Goal: Information Seeking & Learning: Compare options

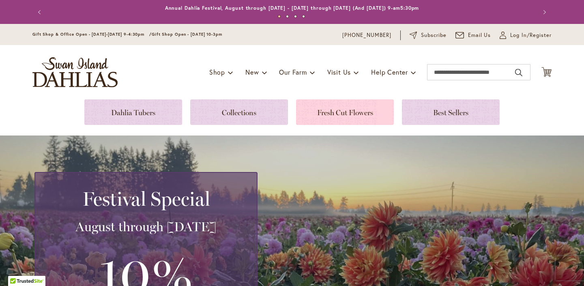
click at [341, 99] on link at bounding box center [345, 112] width 98 height 26
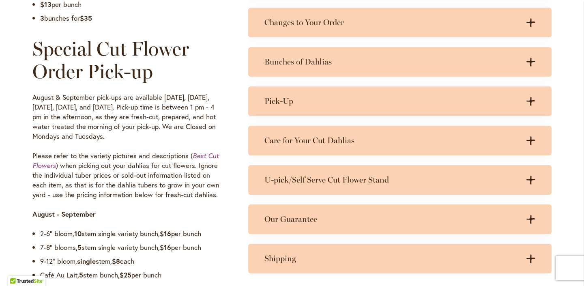
scroll to position [598, 0]
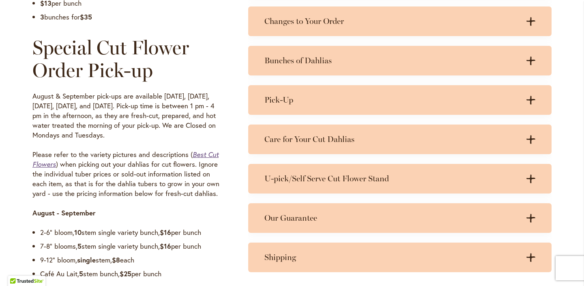
click at [206, 155] on em "Best Cut Flowers" at bounding box center [125, 159] width 186 height 18
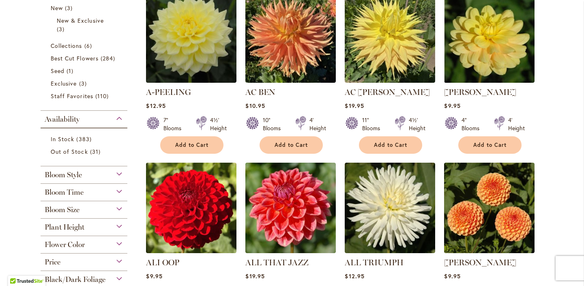
scroll to position [208, 0]
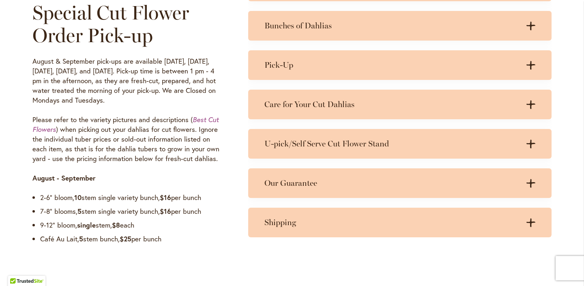
scroll to position [626, 0]
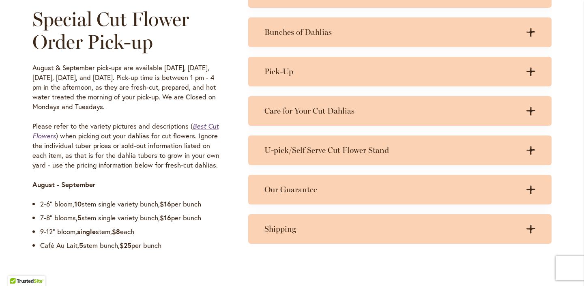
click at [202, 126] on em "Best Cut Flowers" at bounding box center [125, 131] width 186 height 18
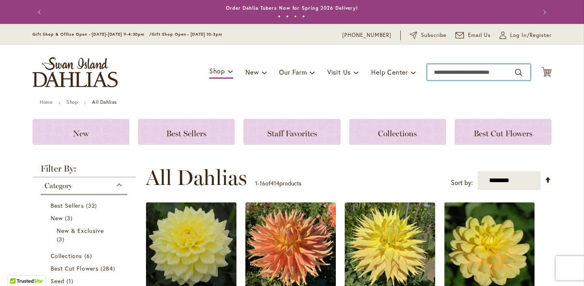
click at [439, 73] on input "Search" at bounding box center [478, 72] width 103 height 16
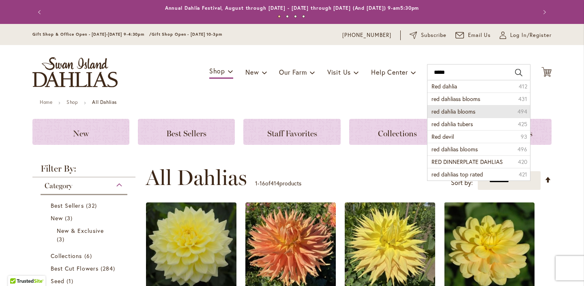
click at [477, 112] on li "red dahlia blooms 494" at bounding box center [479, 111] width 103 height 13
type input "**********"
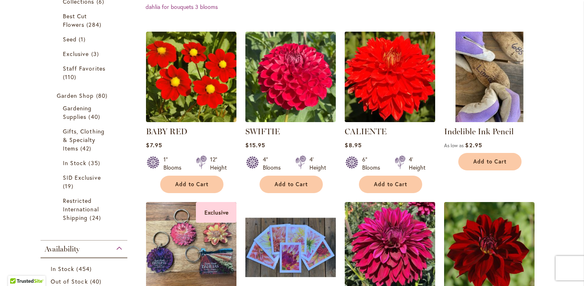
scroll to position [234, 0]
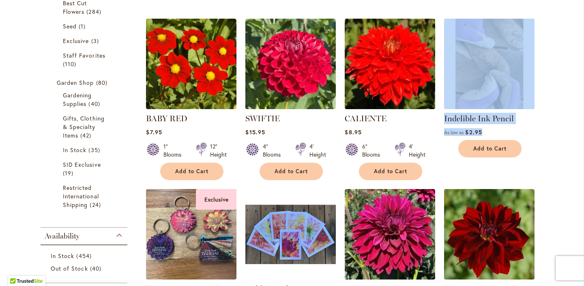
drag, startPoint x: 582, startPoint y: 76, endPoint x: 576, endPoint y: 103, distance: 27.6
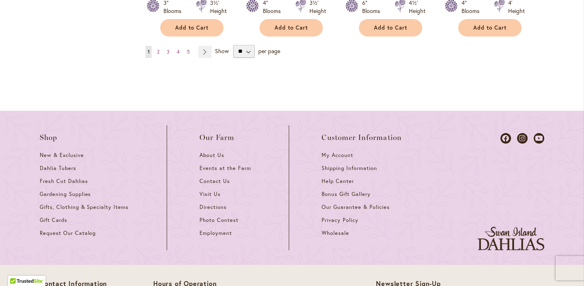
scroll to position [903, 0]
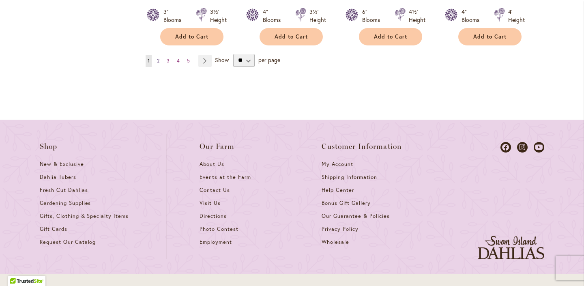
click at [160, 55] on link "Page 2" at bounding box center [158, 61] width 6 height 12
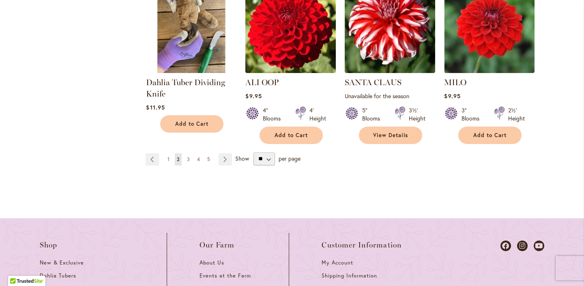
scroll to position [796, 0]
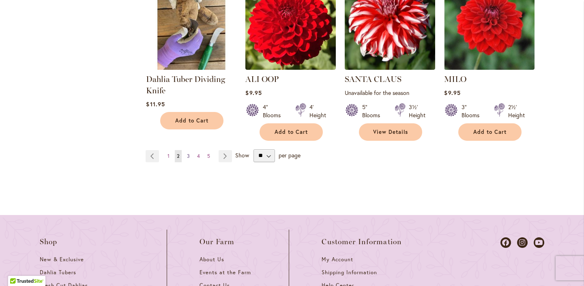
click at [189, 153] on span "3" at bounding box center [188, 156] width 3 height 6
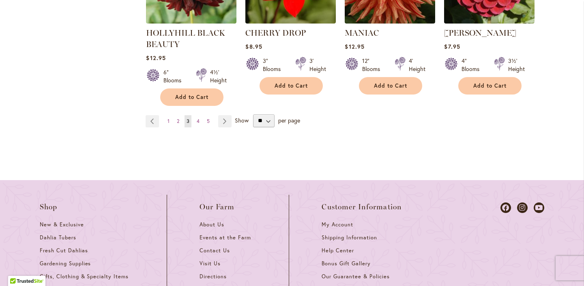
scroll to position [832, 0]
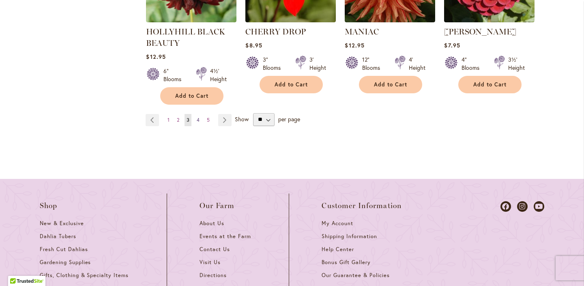
click at [200, 118] on link "Page 4" at bounding box center [198, 120] width 7 height 12
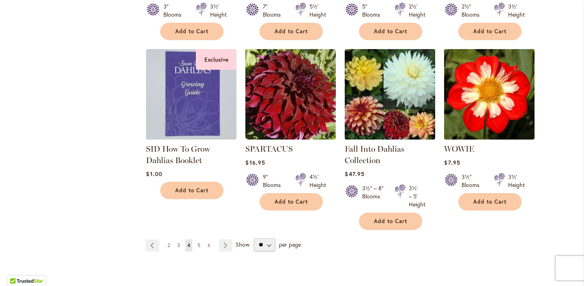
scroll to position [742, 0]
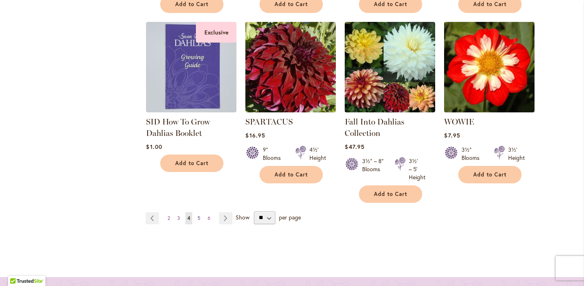
click at [198, 215] on span "5" at bounding box center [199, 218] width 3 height 6
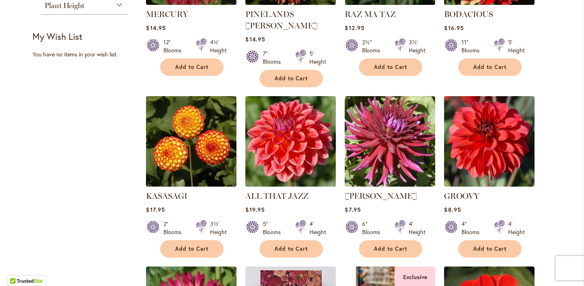
scroll to position [519, 0]
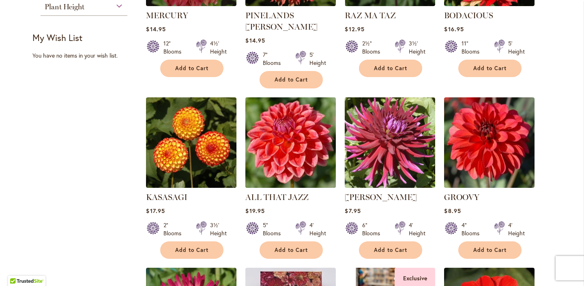
click at [288, 155] on img at bounding box center [290, 142] width 95 height 95
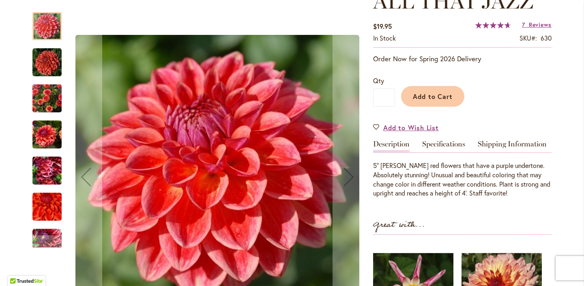
scroll to position [139, 0]
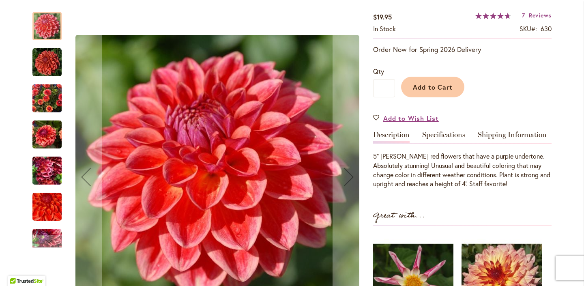
click at [49, 103] on img "ALL THAT JAZZ" at bounding box center [46, 98] width 29 height 39
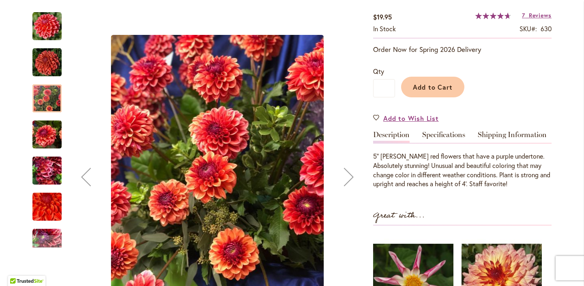
click at [50, 139] on img "ALL THAT JAZZ" at bounding box center [46, 134] width 29 height 39
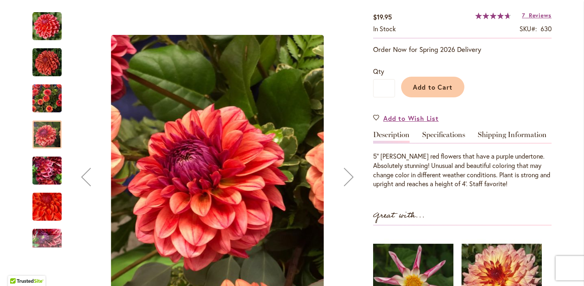
click at [54, 167] on img "ALL THAT JAZZ" at bounding box center [46, 170] width 29 height 39
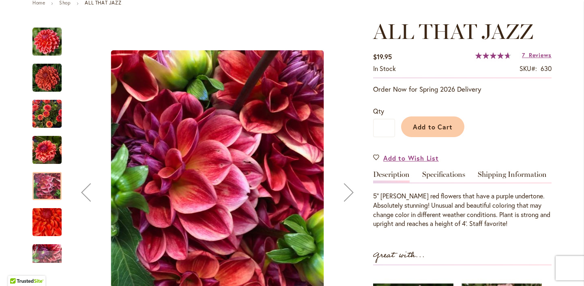
scroll to position [100, 0]
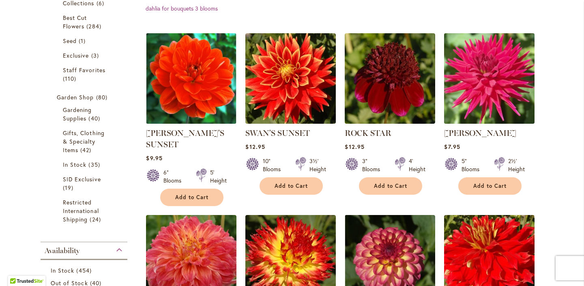
scroll to position [214, 0]
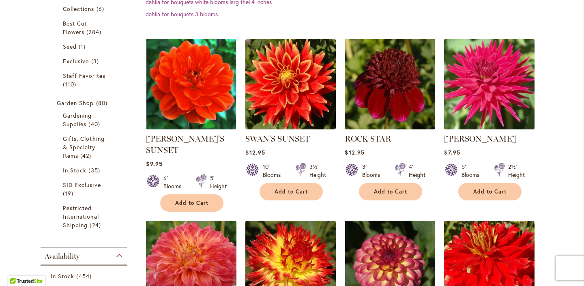
click at [510, 107] on img at bounding box center [489, 84] width 95 height 95
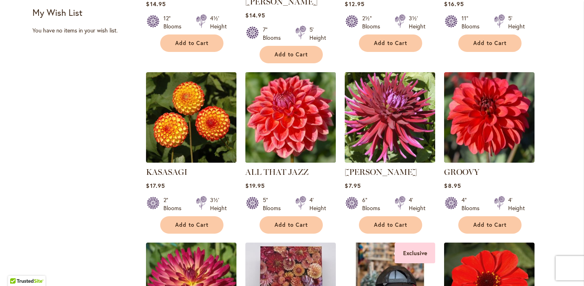
scroll to position [515, 0]
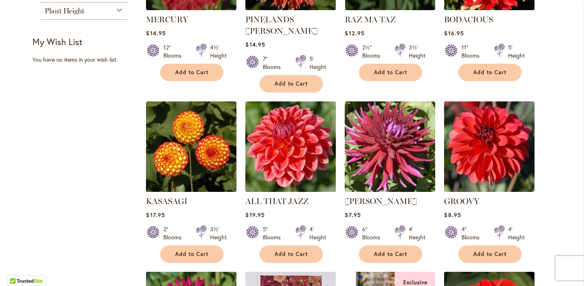
click at [297, 144] on img at bounding box center [290, 146] width 95 height 95
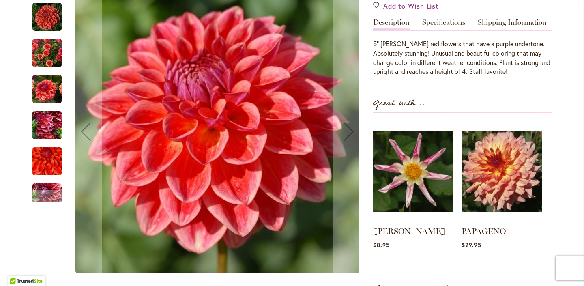
scroll to position [251, 0]
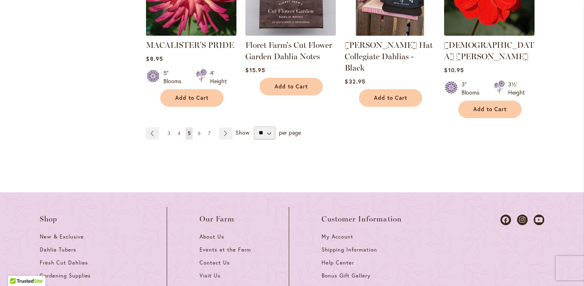
scroll to position [842, 0]
click at [199, 130] on span "6" at bounding box center [199, 133] width 3 height 6
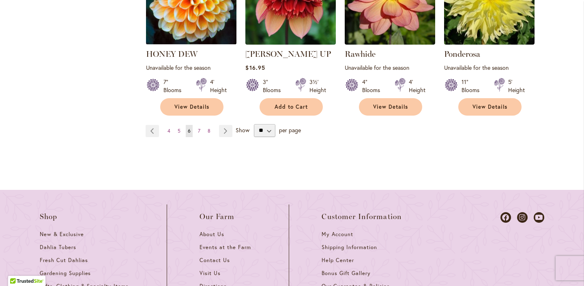
scroll to position [823, 0]
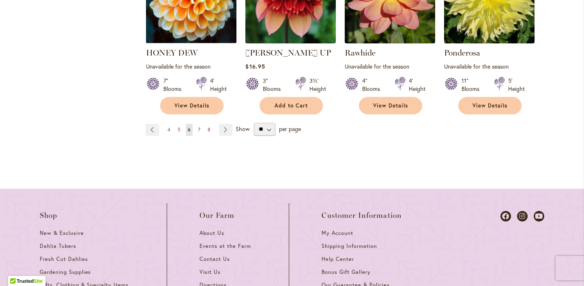
click at [200, 127] on span "7" at bounding box center [199, 130] width 2 height 6
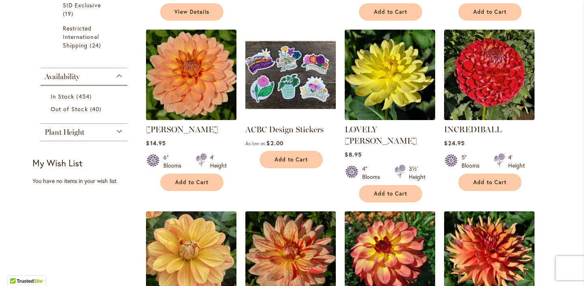
scroll to position [393, 0]
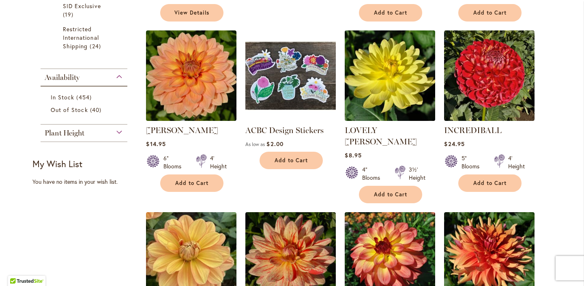
click at [379, 73] on img at bounding box center [390, 75] width 95 height 95
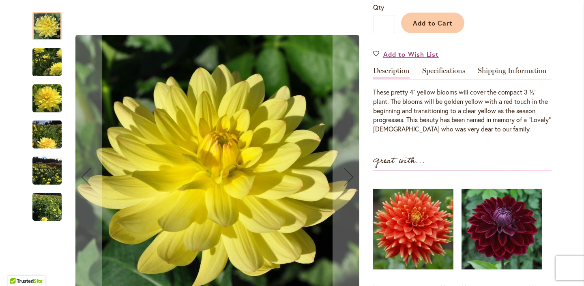
scroll to position [215, 0]
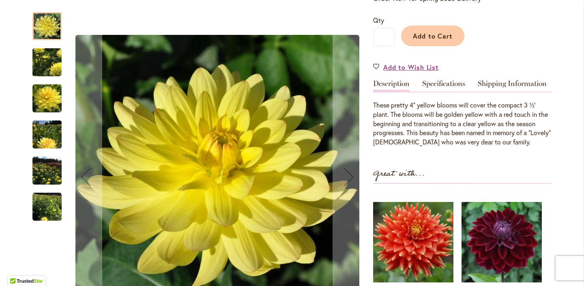
click at [51, 97] on img "LOVELY RITA" at bounding box center [46, 98] width 29 height 29
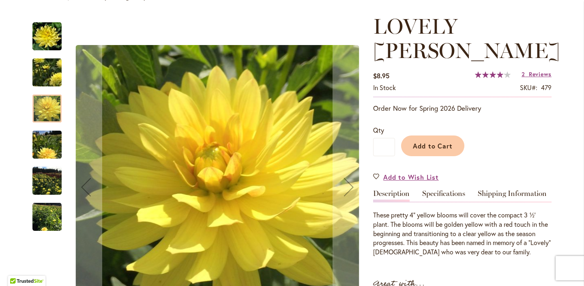
scroll to position [104, 0]
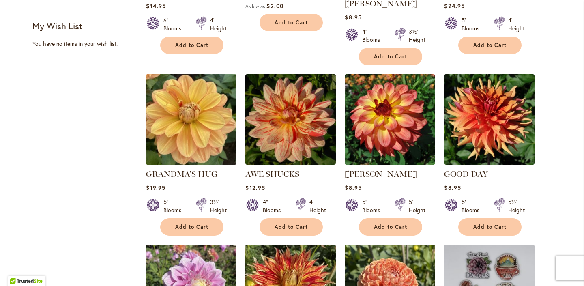
scroll to position [531, 0]
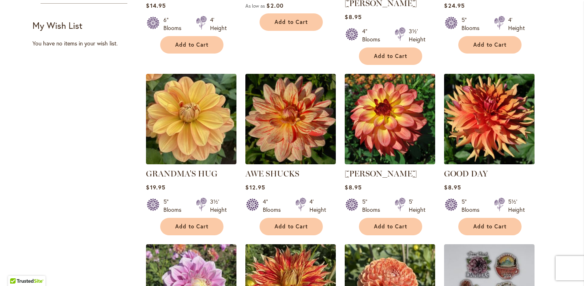
click at [481, 120] on img at bounding box center [489, 118] width 95 height 95
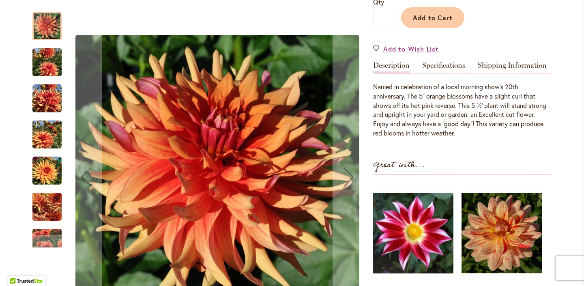
scroll to position [208, 0]
click at [52, 61] on img "GOOD DAY" at bounding box center [46, 62] width 29 height 39
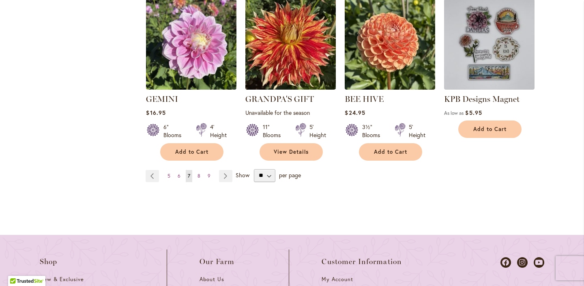
scroll to position [775, 0]
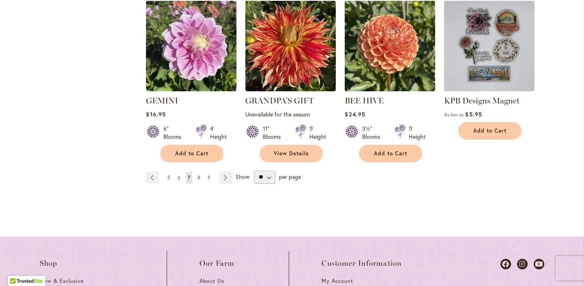
click at [179, 174] on span "6" at bounding box center [179, 177] width 3 height 6
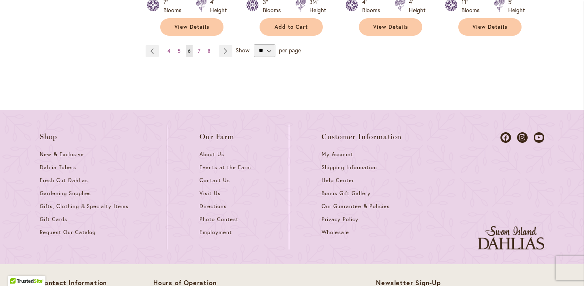
scroll to position [900, 0]
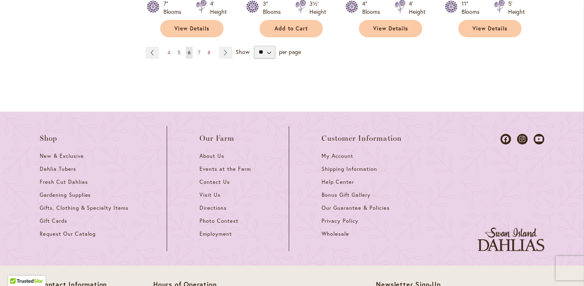
click at [180, 49] on span "5" at bounding box center [179, 52] width 3 height 6
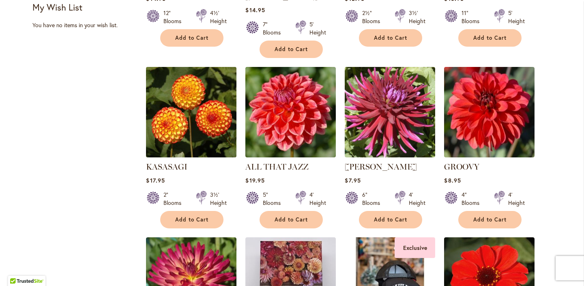
scroll to position [548, 0]
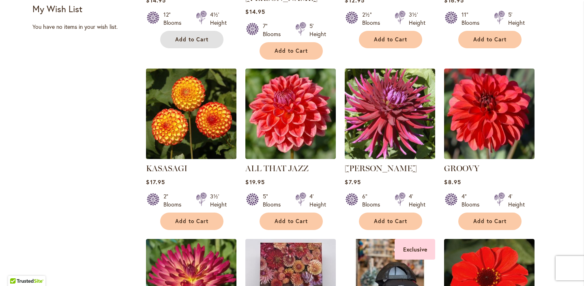
click at [180, 39] on span "Add to Cart" at bounding box center [191, 39] width 33 height 7
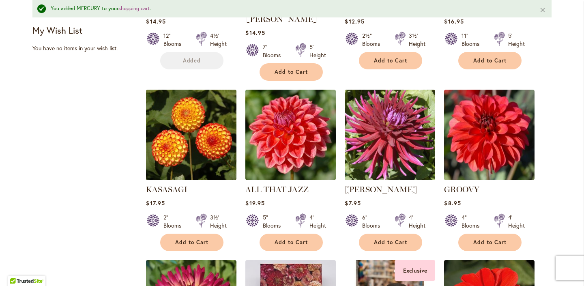
scroll to position [569, 0]
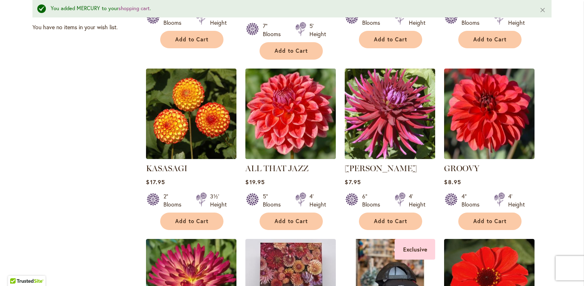
click at [304, 90] on img at bounding box center [290, 114] width 95 height 95
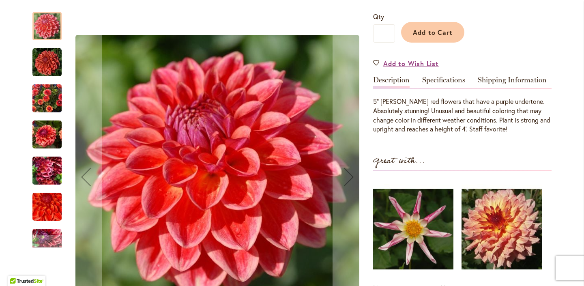
scroll to position [194, 0]
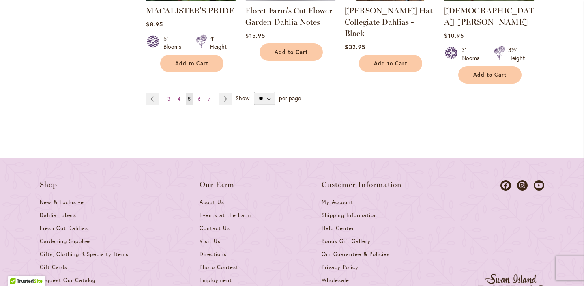
scroll to position [877, 0]
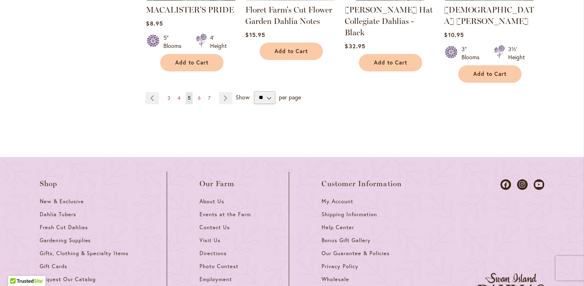
click at [210, 95] on span "7" at bounding box center [209, 98] width 2 height 6
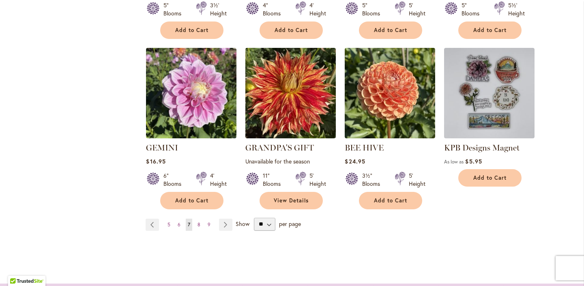
scroll to position [729, 0]
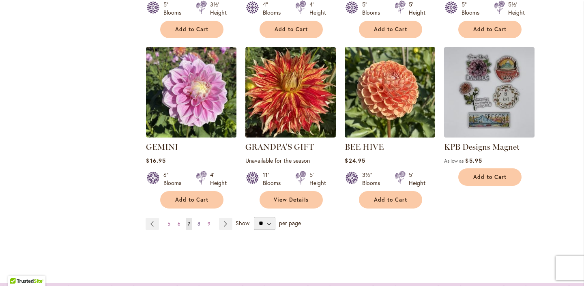
click at [200, 221] on span "8" at bounding box center [199, 224] width 3 height 6
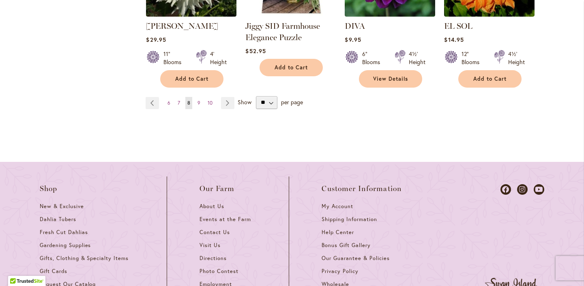
scroll to position [849, 0]
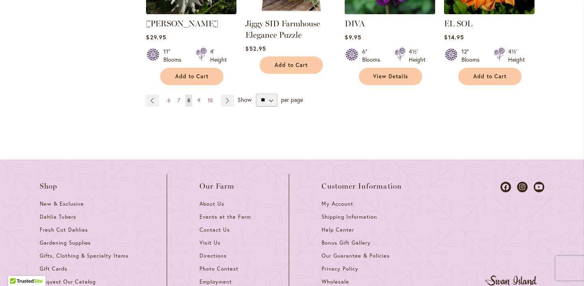
click at [199, 98] on span "9" at bounding box center [199, 100] width 3 height 6
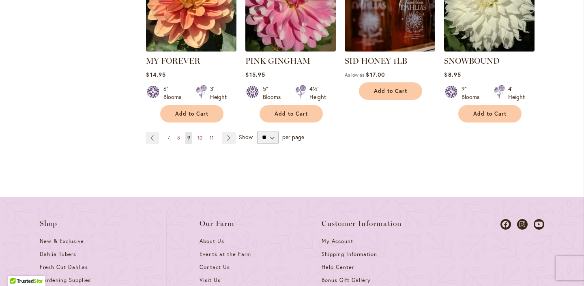
scroll to position [707, 0]
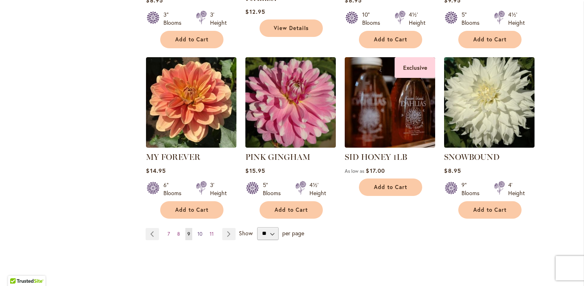
click at [201, 232] on span "10" at bounding box center [200, 234] width 5 height 6
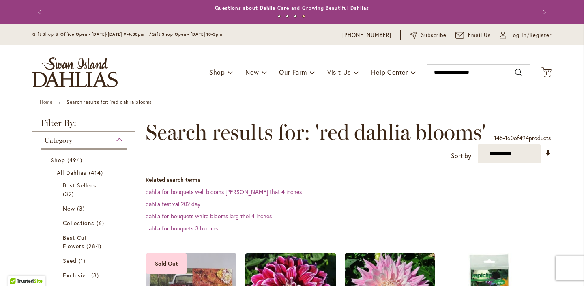
scroll to position [25, 0]
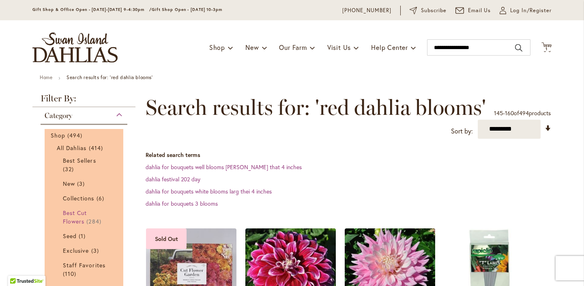
click at [76, 213] on span "Best Cut Flowers" at bounding box center [75, 217] width 24 height 16
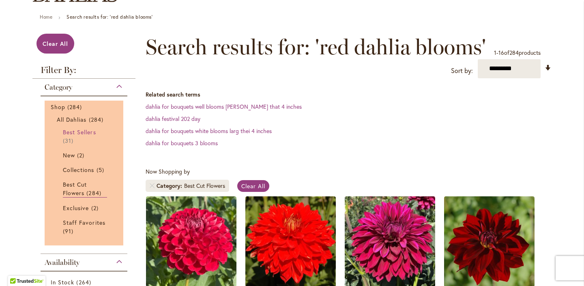
scroll to position [88, 0]
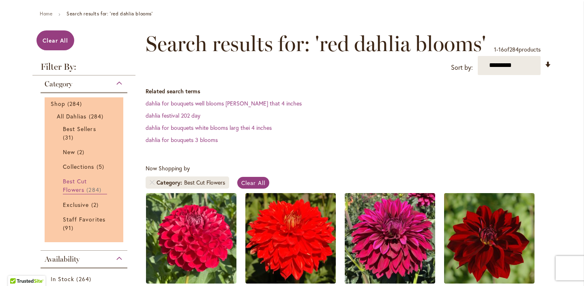
click at [82, 191] on span "Best Cut Flowers" at bounding box center [75, 185] width 24 height 16
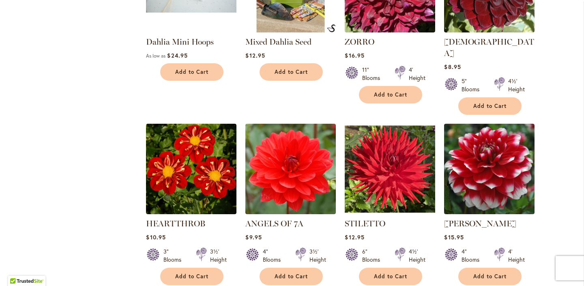
scroll to position [665, 0]
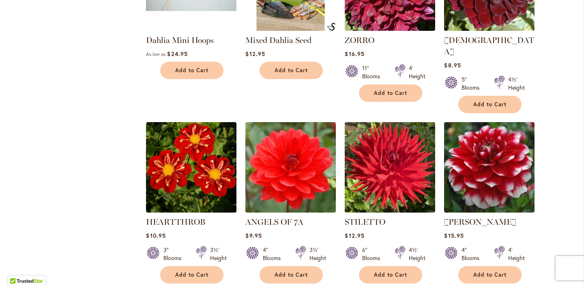
click at [383, 146] on img at bounding box center [390, 167] width 95 height 95
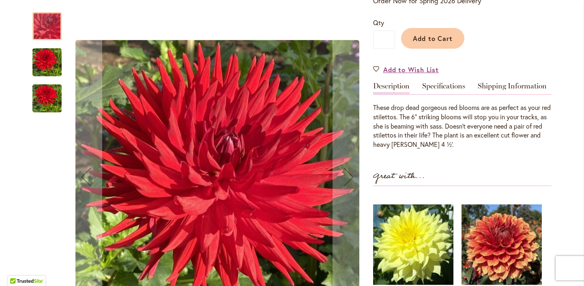
scroll to position [186, 0]
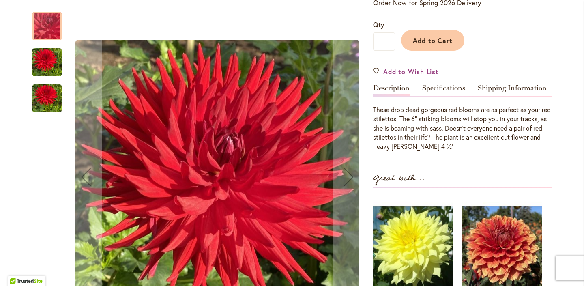
click at [55, 22] on div at bounding box center [46, 26] width 29 height 28
click at [50, 28] on div at bounding box center [46, 26] width 29 height 28
click at [47, 67] on img "STILETTO" at bounding box center [46, 62] width 29 height 39
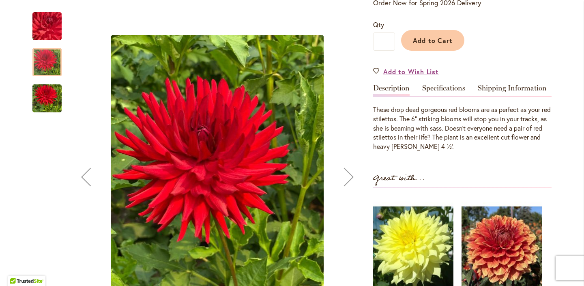
click at [50, 99] on img "STILETTO" at bounding box center [46, 98] width 29 height 39
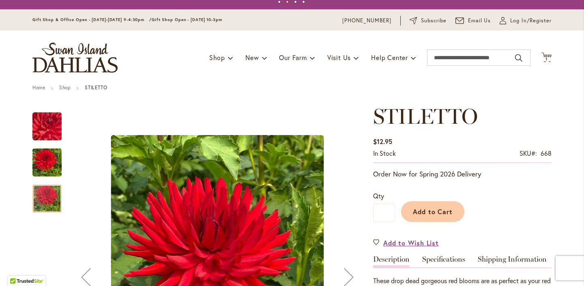
scroll to position [14, 0]
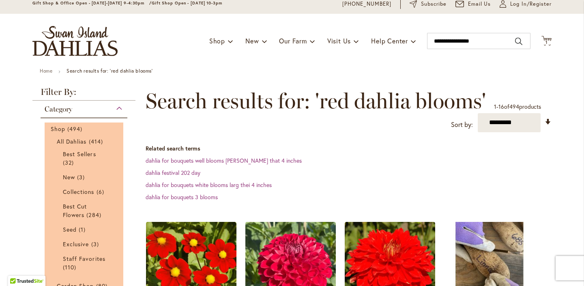
scroll to position [24, 0]
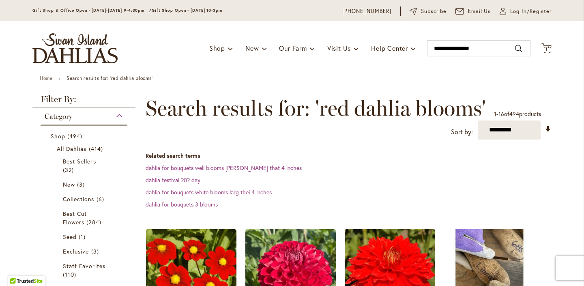
click at [119, 114] on div "Category" at bounding box center [84, 114] width 87 height 13
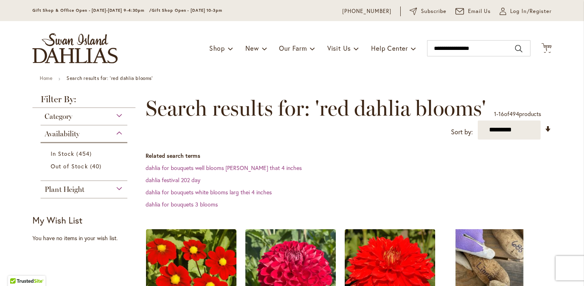
click at [118, 113] on div "Category" at bounding box center [84, 114] width 87 height 13
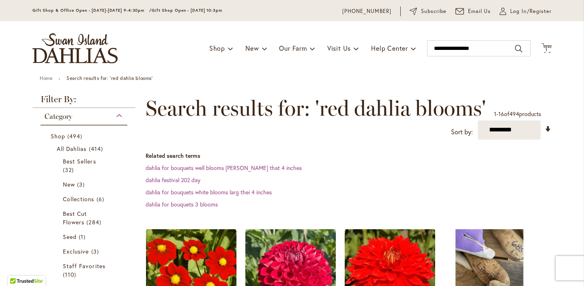
scroll to position [131, 0]
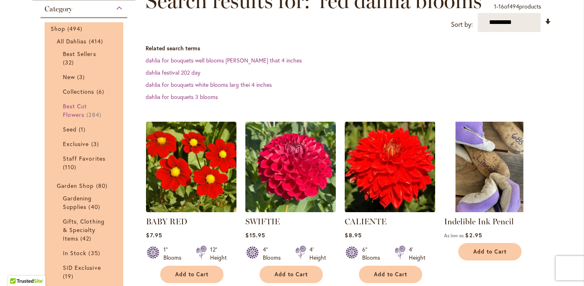
click at [80, 112] on span "Best Cut Flowers" at bounding box center [75, 110] width 24 height 16
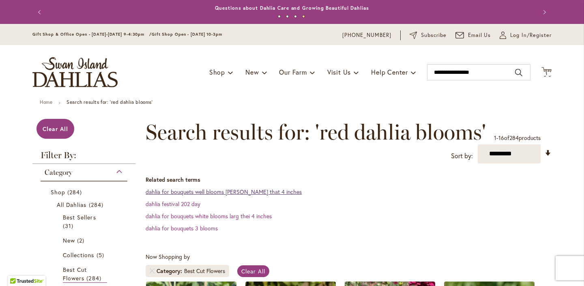
click at [227, 194] on link "dahlia for bouquets well blooms lisa that 4 inches" at bounding box center [224, 192] width 156 height 8
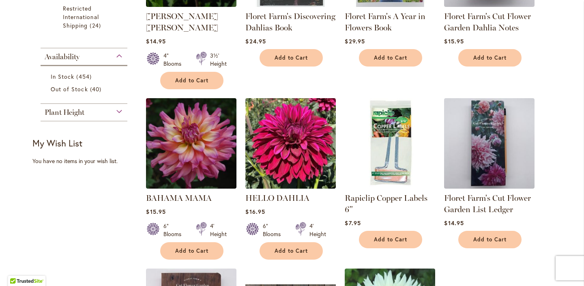
scroll to position [415, 0]
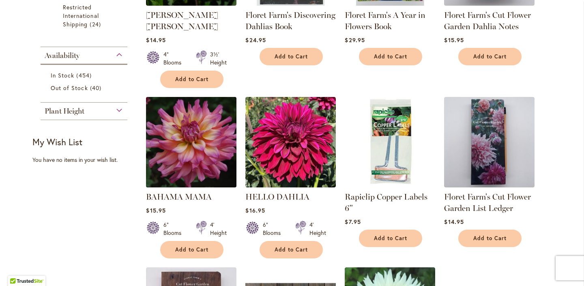
click at [188, 137] on img at bounding box center [191, 142] width 95 height 95
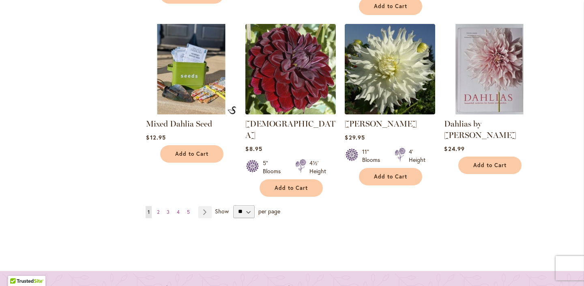
scroll to position [824, 0]
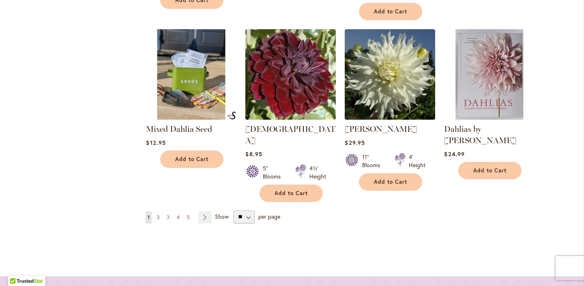
click at [159, 214] on span "2" at bounding box center [158, 217] width 2 height 6
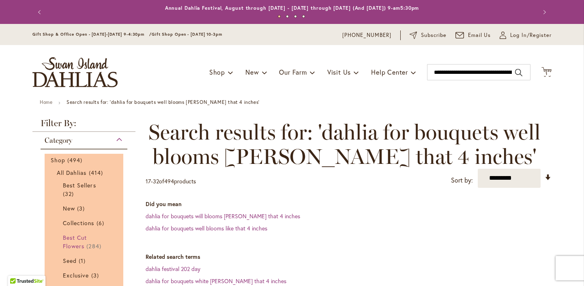
click at [79, 238] on span "Best Cut Flowers" at bounding box center [75, 242] width 24 height 16
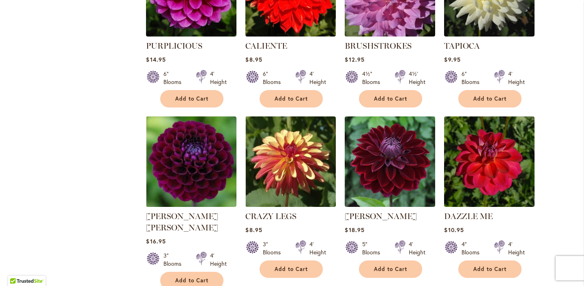
scroll to position [596, 0]
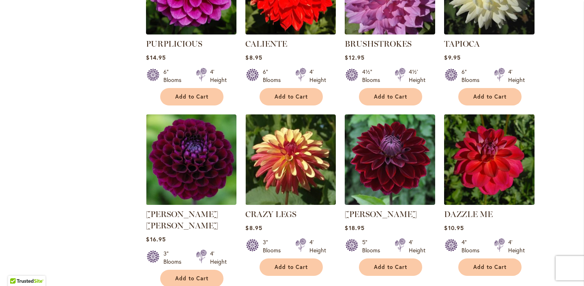
click at [503, 174] on img at bounding box center [489, 159] width 95 height 95
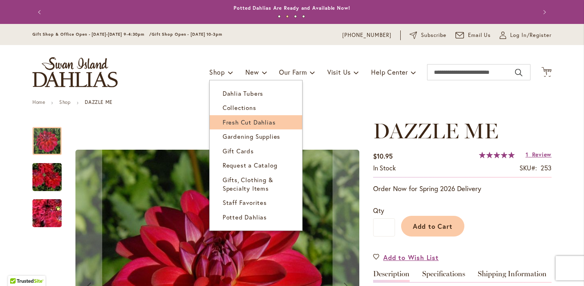
click at [230, 122] on span "Fresh Cut Dahlias" at bounding box center [249, 122] width 53 height 8
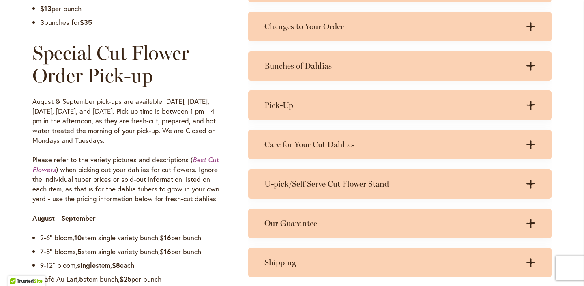
scroll to position [596, 0]
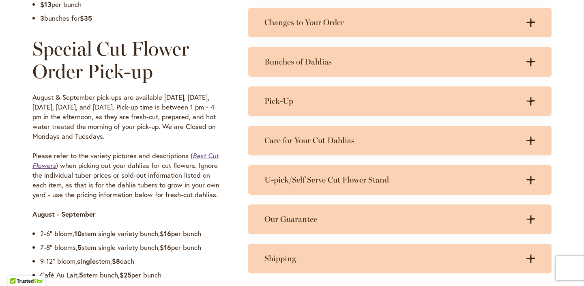
click at [209, 156] on em "Best Cut Flowers" at bounding box center [125, 160] width 186 height 18
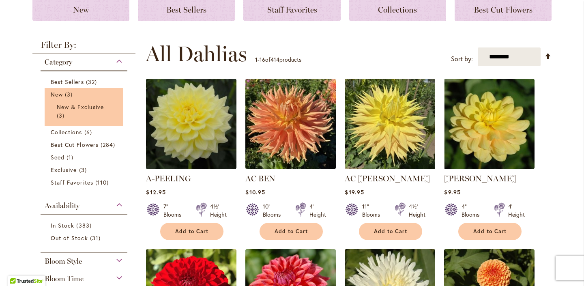
scroll to position [130, 0]
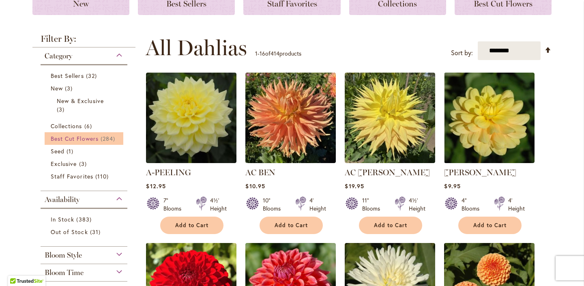
click at [99, 138] on link "Best Cut Flowers 284 items" at bounding box center [85, 138] width 69 height 9
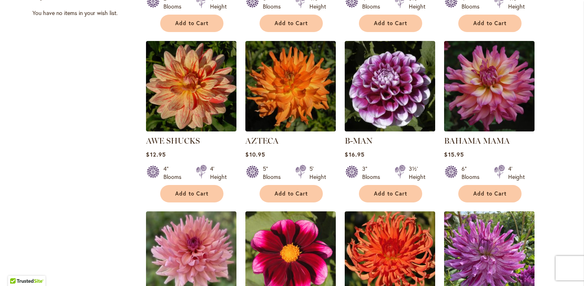
scroll to position [484, 0]
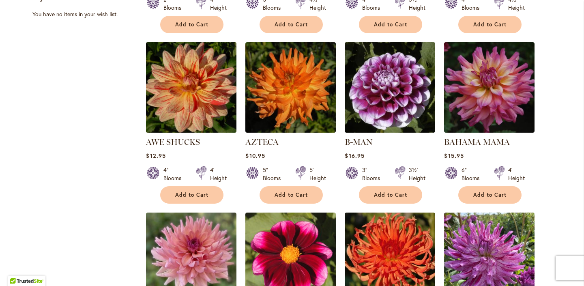
click at [189, 75] on img at bounding box center [191, 87] width 95 height 95
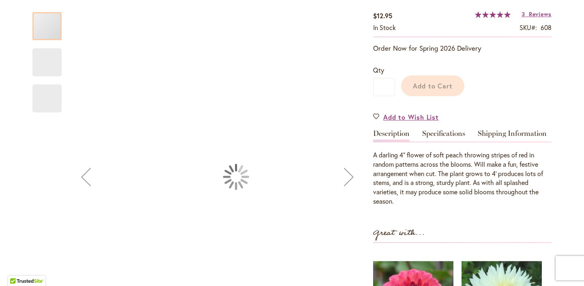
scroll to position [141, 0]
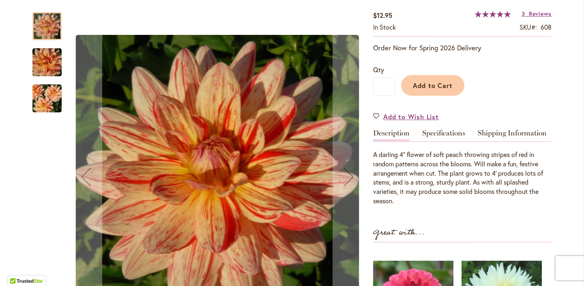
click at [49, 102] on img "AWE SHUCKS" at bounding box center [47, 98] width 58 height 39
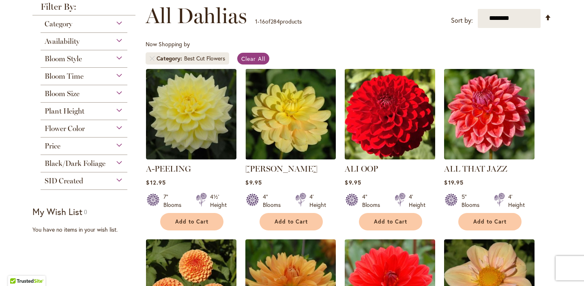
scroll to position [101, 0]
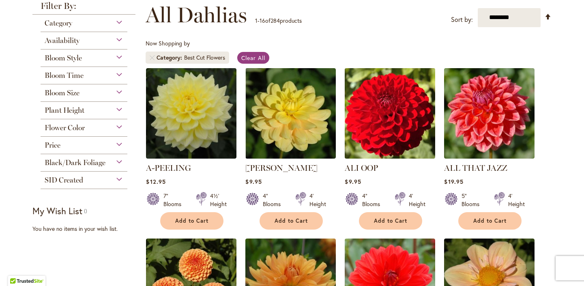
click at [394, 129] on img at bounding box center [390, 113] width 95 height 95
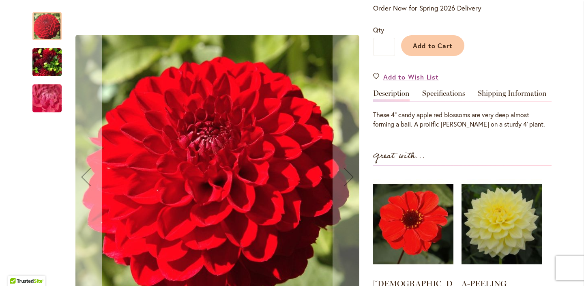
scroll to position [165, 0]
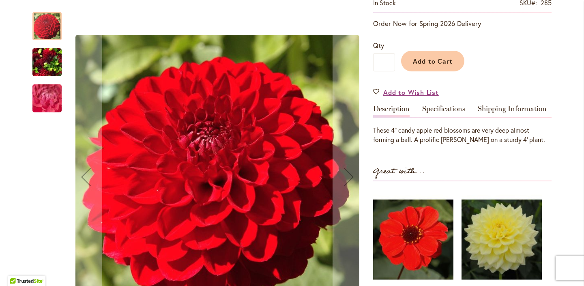
click at [49, 58] on img "ALI OOP" at bounding box center [46, 62] width 29 height 39
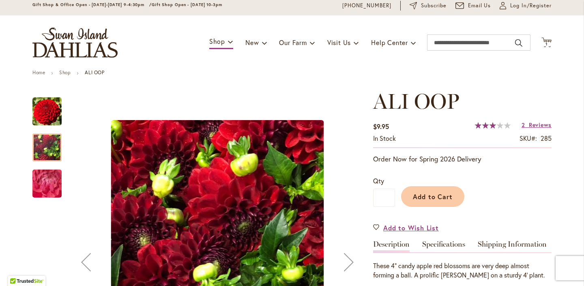
scroll to position [30, 0]
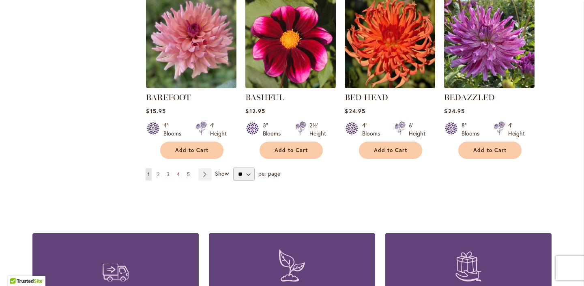
scroll to position [704, 0]
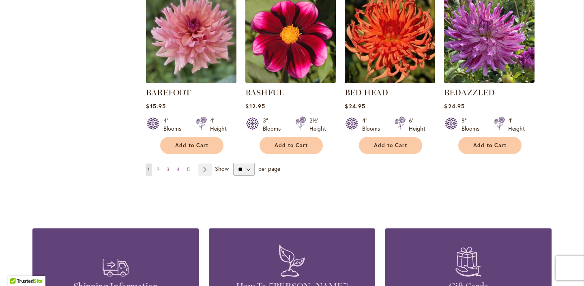
click at [159, 167] on span "2" at bounding box center [158, 169] width 2 height 6
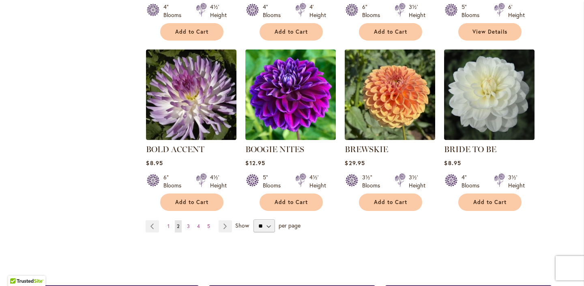
scroll to position [659, 0]
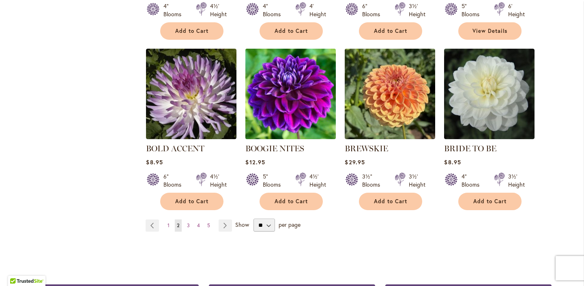
click at [297, 84] on img at bounding box center [290, 93] width 95 height 95
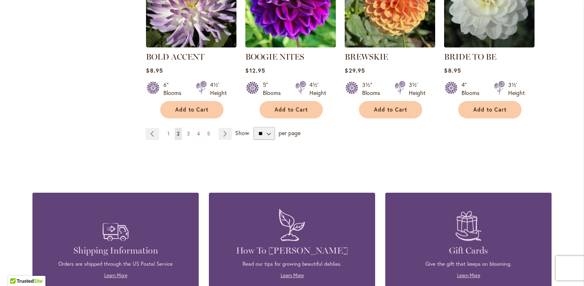
scroll to position [760, 0]
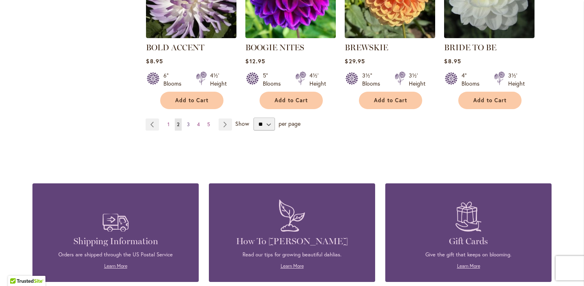
click at [189, 121] on span "3" at bounding box center [188, 124] width 3 height 6
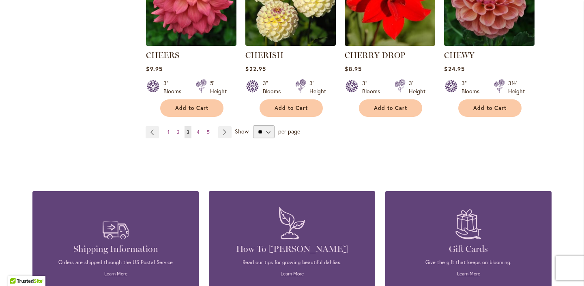
scroll to position [766, 0]
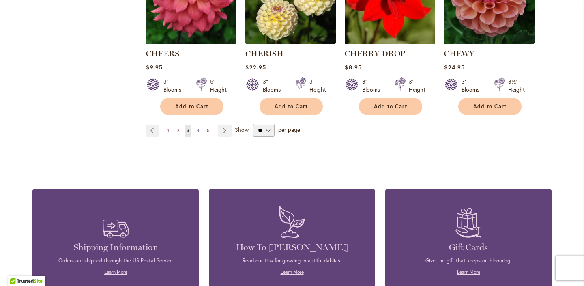
click at [197, 127] on span "4" at bounding box center [198, 130] width 3 height 6
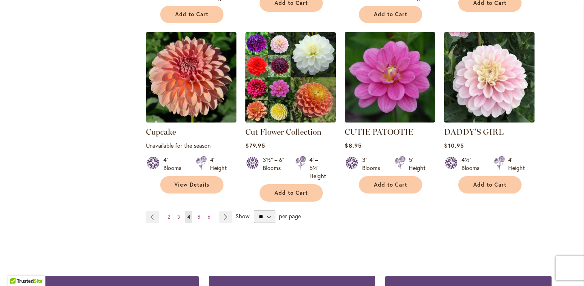
scroll to position [699, 0]
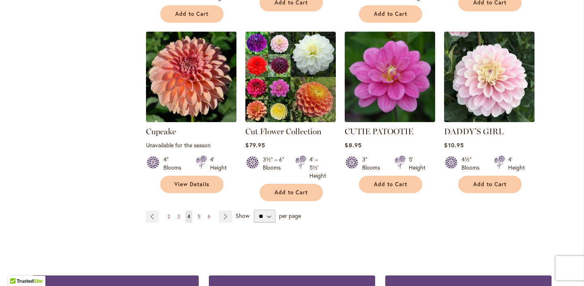
click at [198, 213] on span "5" at bounding box center [199, 216] width 3 height 6
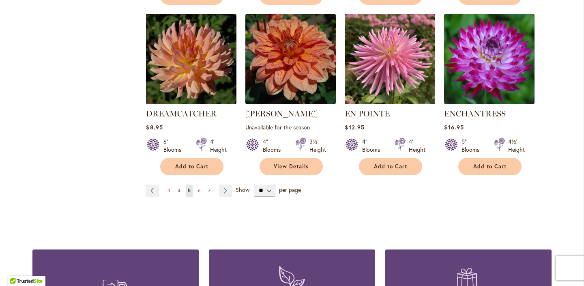
scroll to position [669, 0]
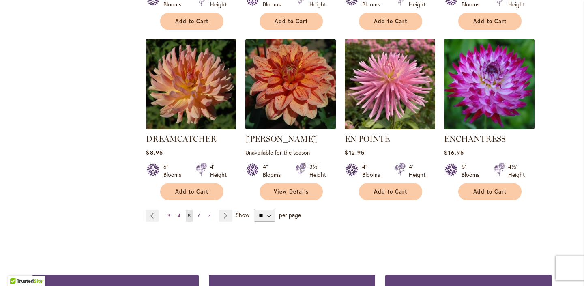
click at [200, 213] on span "6" at bounding box center [199, 216] width 3 height 6
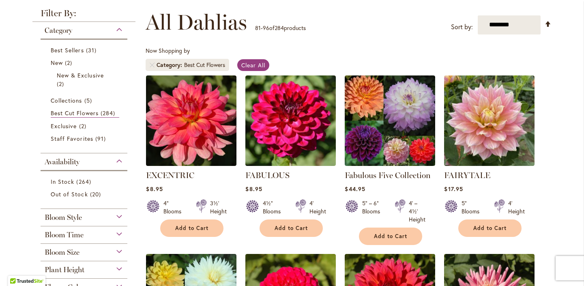
scroll to position [125, 0]
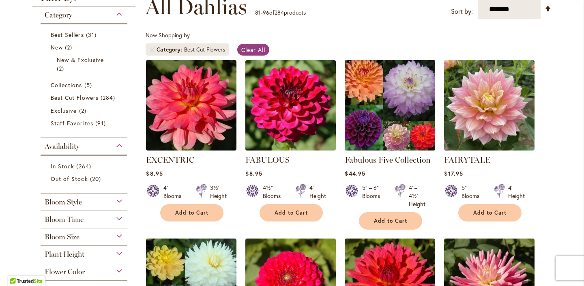
click at [407, 94] on img at bounding box center [390, 105] width 95 height 95
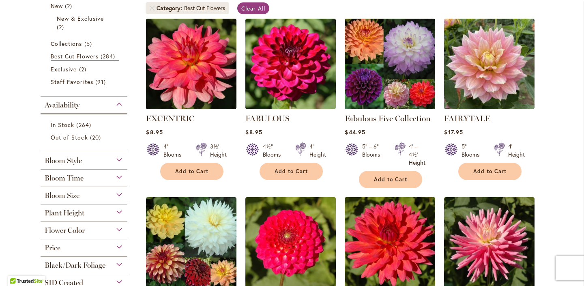
scroll to position [163, 0]
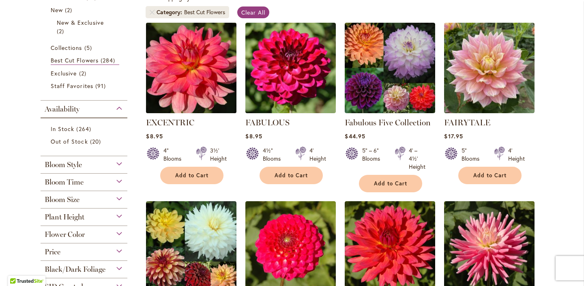
click at [200, 68] on img at bounding box center [191, 67] width 95 height 95
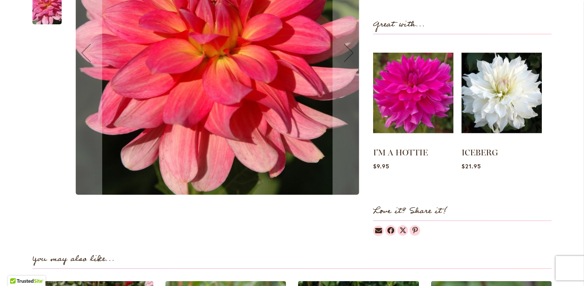
scroll to position [116, 0]
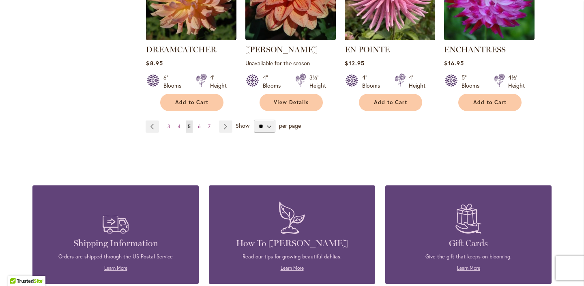
scroll to position [759, 0]
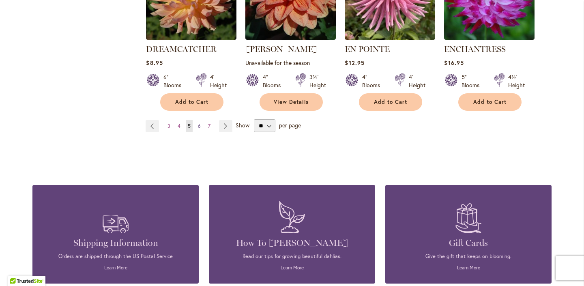
click at [199, 123] on span "6" at bounding box center [199, 126] width 3 height 6
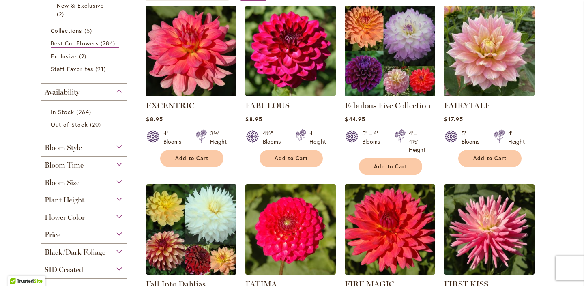
scroll to position [179, 0]
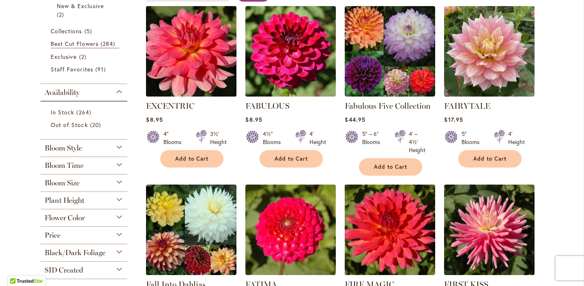
click at [199, 69] on img at bounding box center [191, 51] width 95 height 95
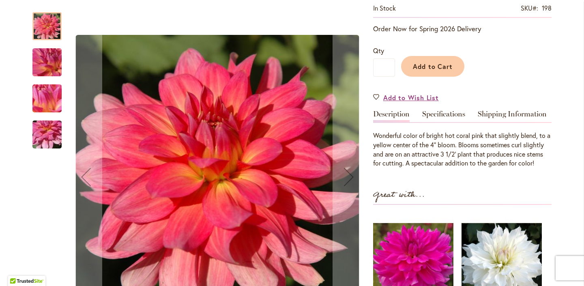
scroll to position [202, 0]
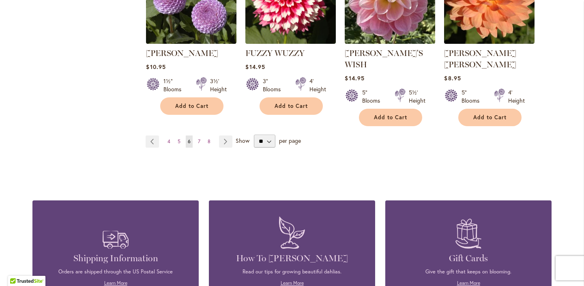
scroll to position [793, 0]
click at [199, 139] on span "7" at bounding box center [199, 142] width 2 height 6
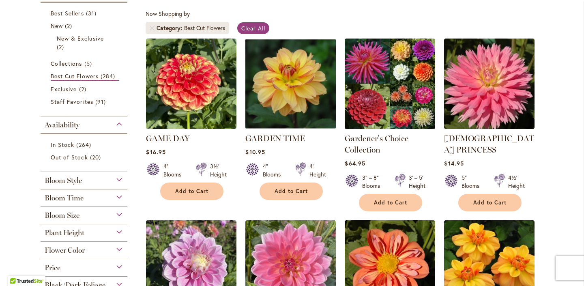
scroll to position [148, 0]
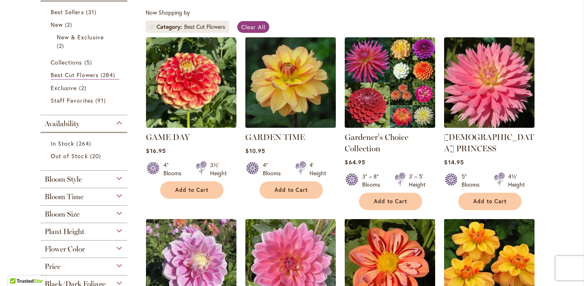
click at [278, 110] on img at bounding box center [290, 82] width 95 height 95
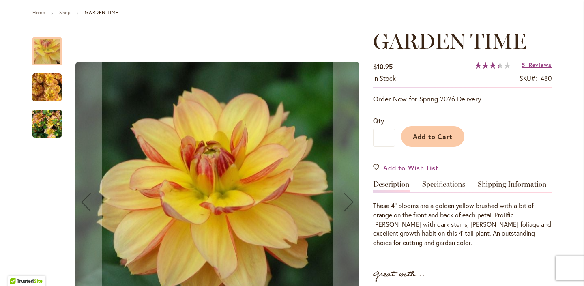
scroll to position [88, 0]
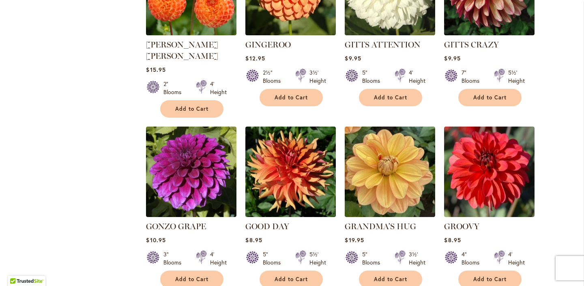
scroll to position [593, 0]
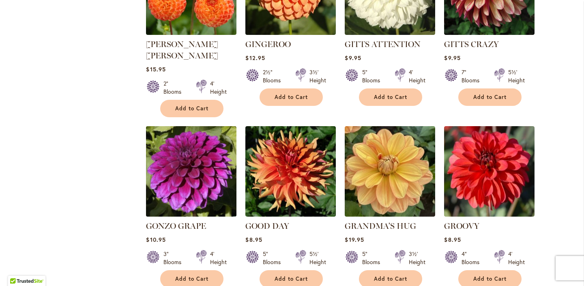
click at [186, 157] on img at bounding box center [191, 171] width 95 height 95
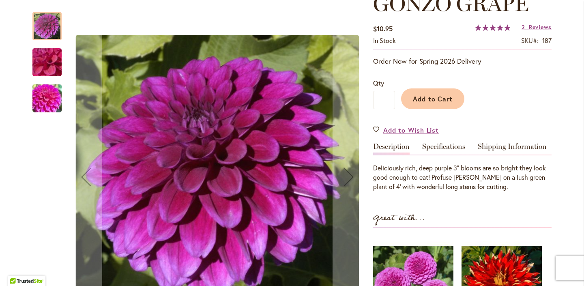
scroll to position [129, 0]
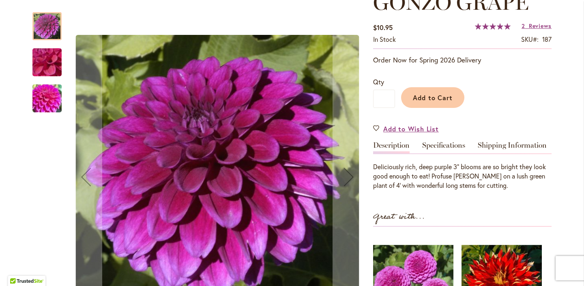
click at [42, 95] on img "GONZO GRAPE" at bounding box center [47, 99] width 58 height 44
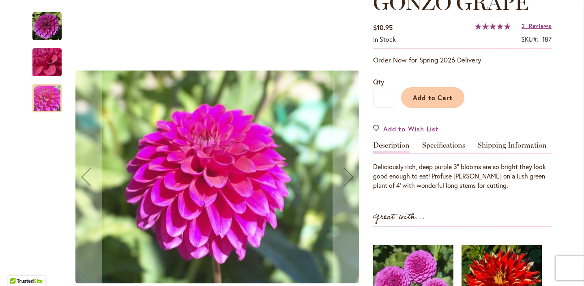
click at [43, 26] on img "GONZO GRAPE" at bounding box center [46, 26] width 29 height 29
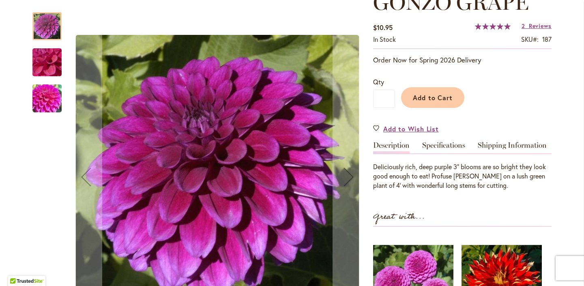
click at [41, 61] on img "GONZO GRAPE" at bounding box center [47, 63] width 58 height 44
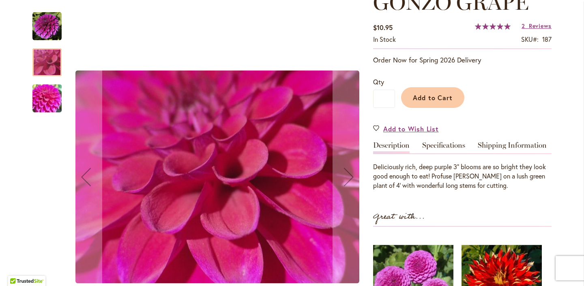
click at [43, 25] on img "GONZO GRAPE" at bounding box center [46, 26] width 29 height 29
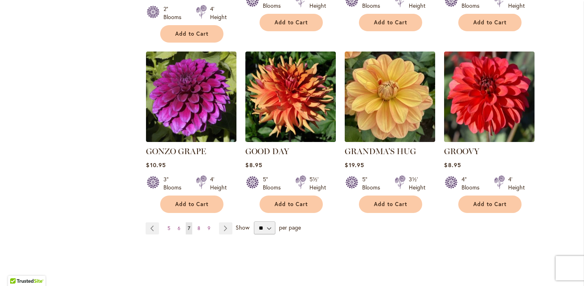
scroll to position [669, 0]
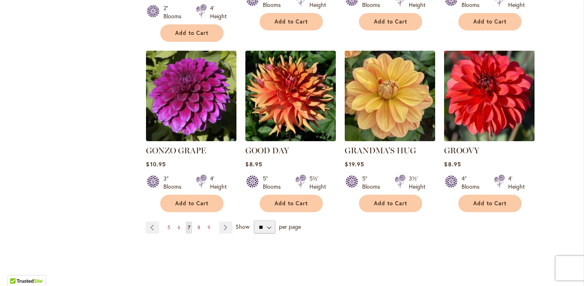
click at [492, 95] on img at bounding box center [489, 95] width 95 height 95
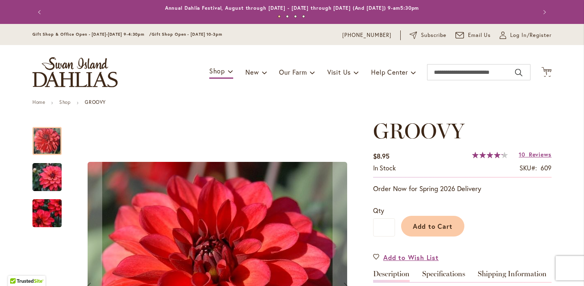
scroll to position [100, 0]
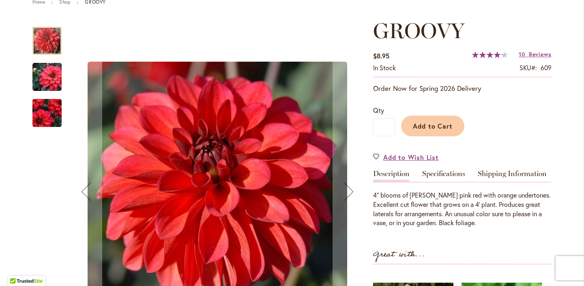
click at [48, 82] on img "GROOVY" at bounding box center [47, 77] width 58 height 39
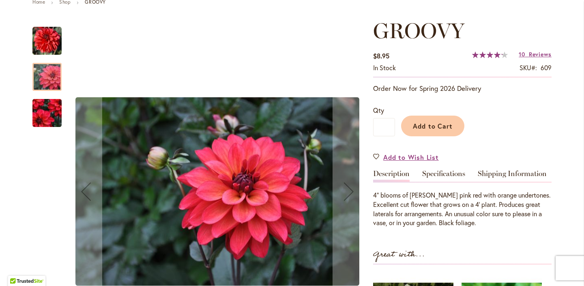
click at [48, 43] on img "GROOVY" at bounding box center [46, 40] width 29 height 29
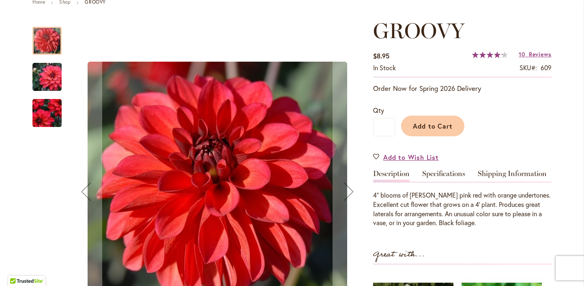
click at [53, 107] on img "GROOVY" at bounding box center [47, 113] width 58 height 51
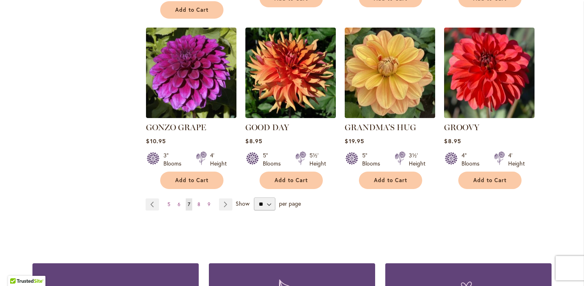
scroll to position [695, 0]
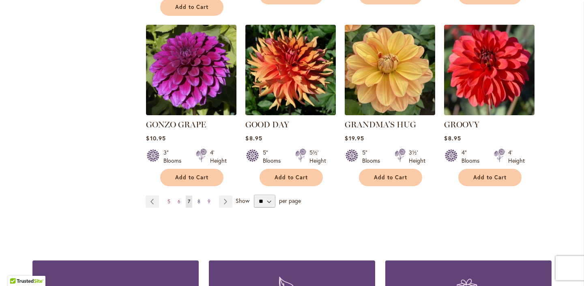
click at [201, 196] on link "Page 8" at bounding box center [199, 202] width 7 height 12
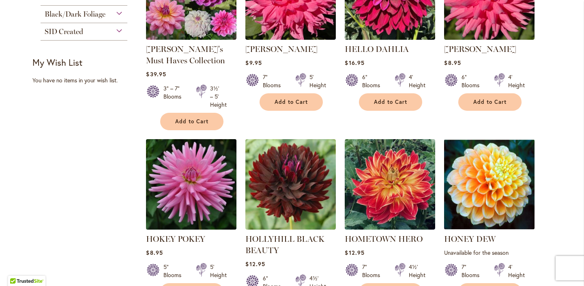
scroll to position [432, 0]
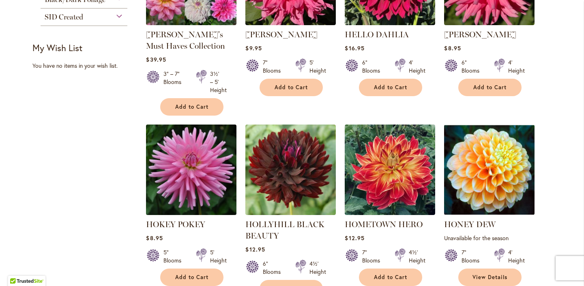
click at [200, 170] on img at bounding box center [191, 169] width 95 height 95
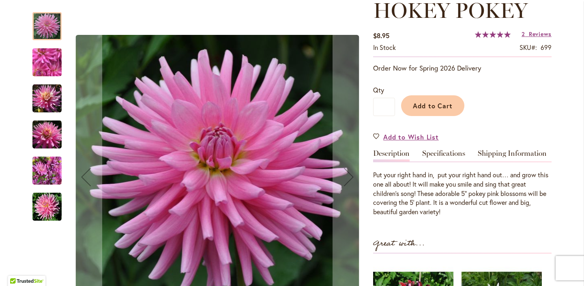
scroll to position [66, 0]
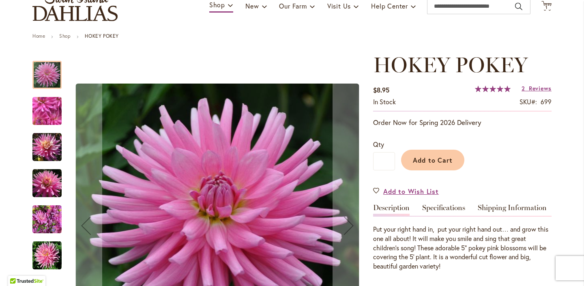
click at [50, 144] on img "HOKEY POKEY" at bounding box center [46, 147] width 29 height 29
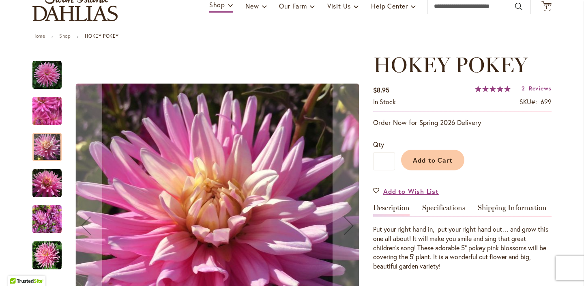
click at [47, 184] on img "HOKEY POKEY" at bounding box center [46, 183] width 29 height 29
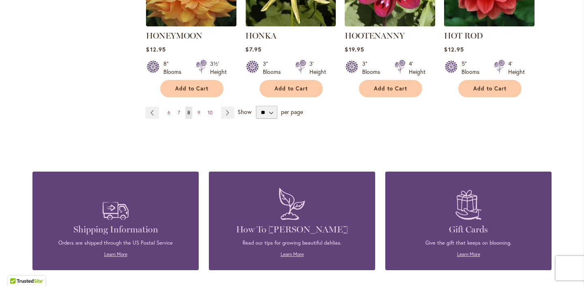
scroll to position [799, 0]
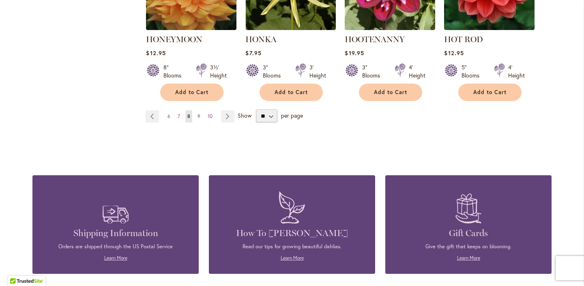
click at [200, 113] on span "9" at bounding box center [199, 116] width 3 height 6
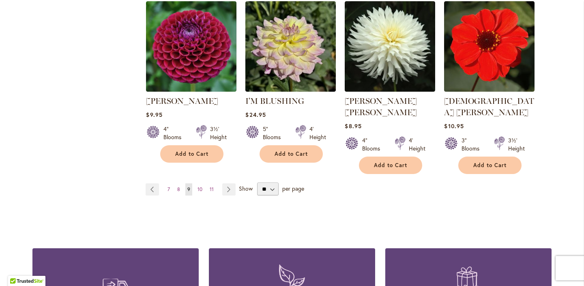
scroll to position [712, 0]
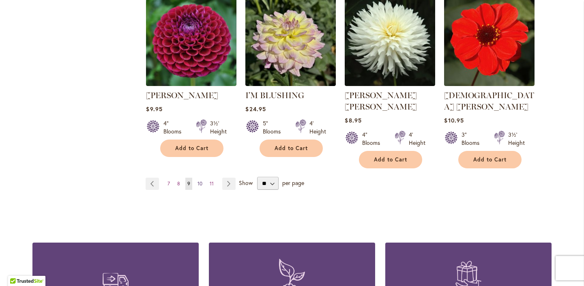
click at [198, 181] on span "10" at bounding box center [200, 184] width 5 height 6
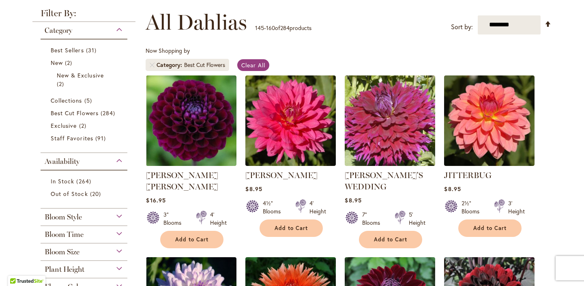
scroll to position [125, 0]
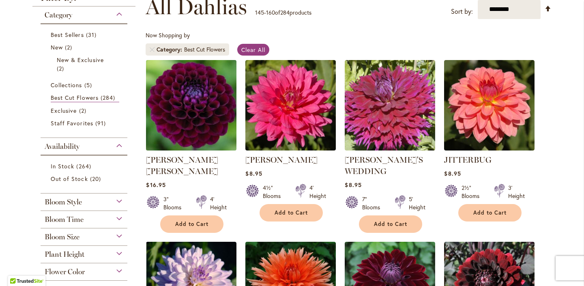
click at [198, 134] on img at bounding box center [191, 105] width 95 height 95
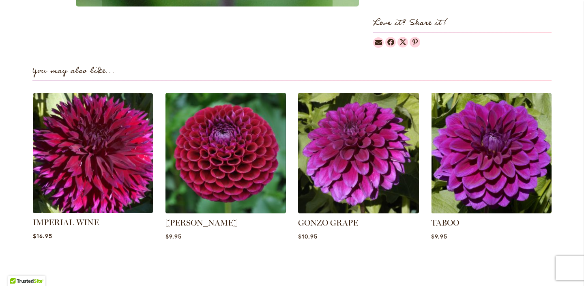
scroll to position [531, 0]
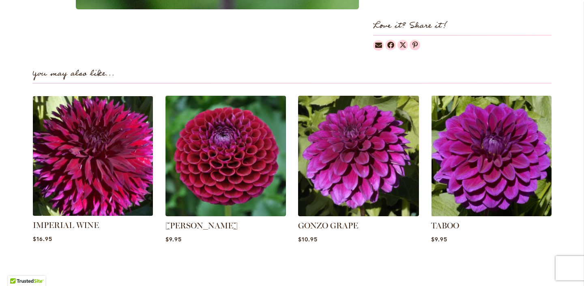
click at [121, 168] on img at bounding box center [93, 156] width 126 height 126
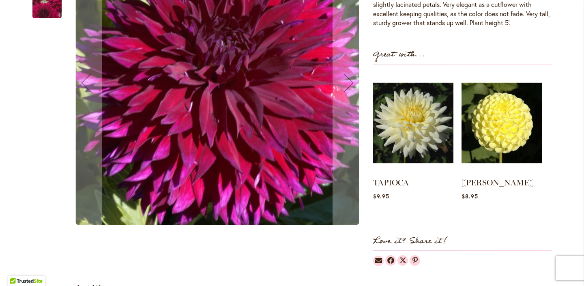
scroll to position [306, 0]
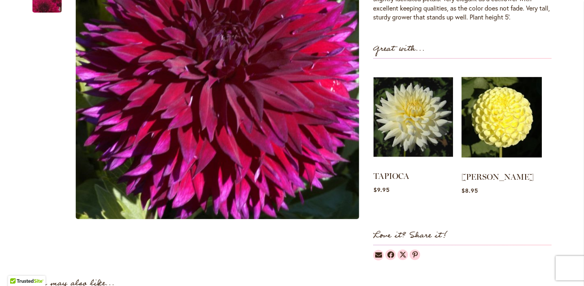
click at [393, 128] on img at bounding box center [414, 116] width 80 height 99
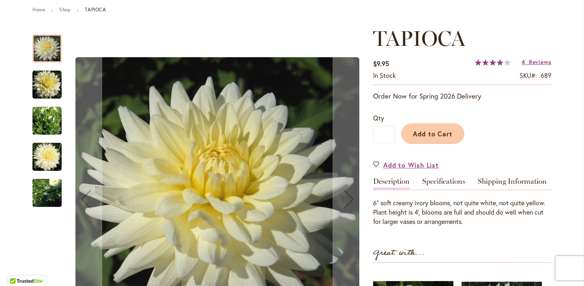
scroll to position [84, 0]
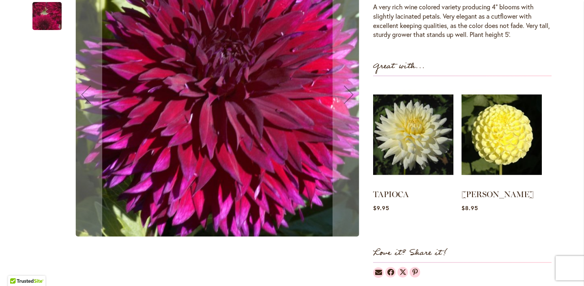
scroll to position [194, 0]
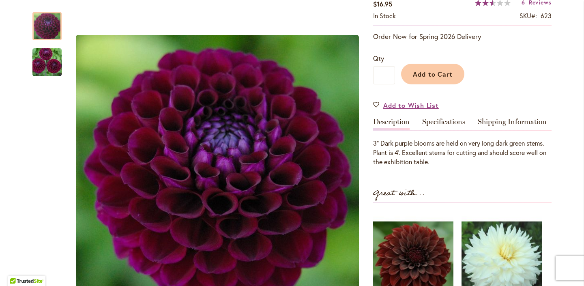
scroll to position [176, 0]
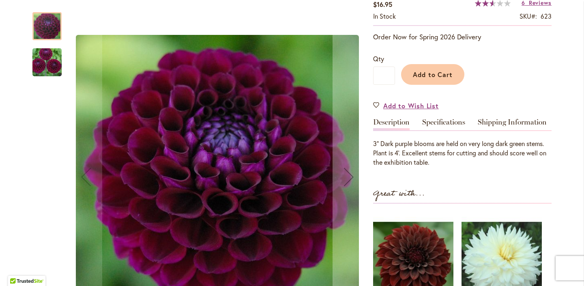
click at [55, 66] on img "JASON MATTHEW" at bounding box center [47, 62] width 58 height 39
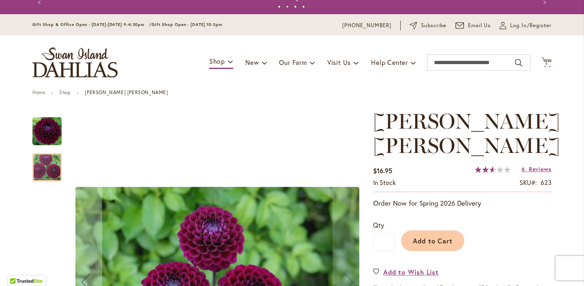
scroll to position [9, 0]
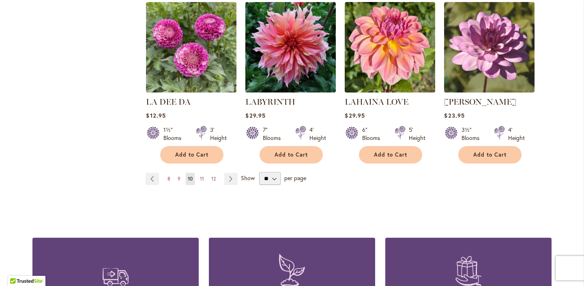
scroll to position [707, 0]
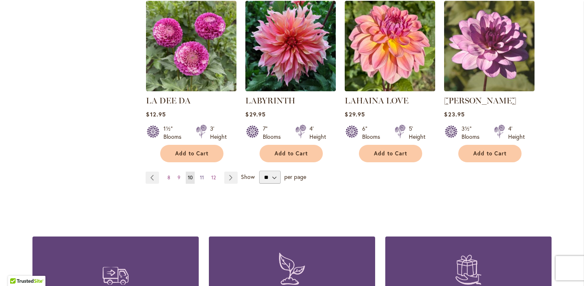
click at [201, 176] on span "11" at bounding box center [202, 177] width 4 height 6
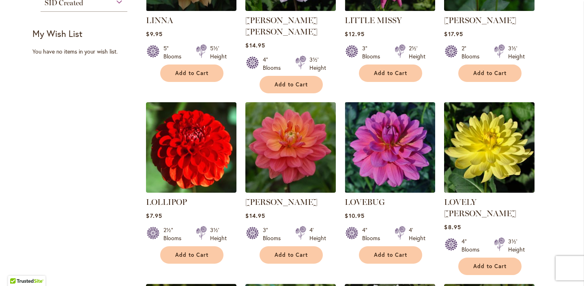
scroll to position [447, 0]
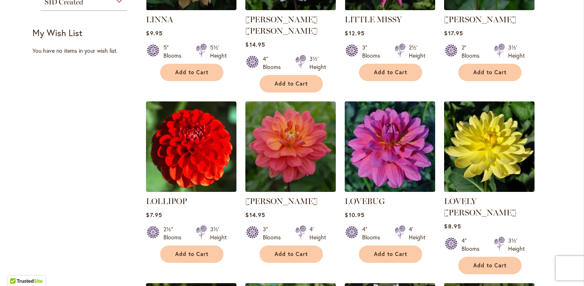
click at [382, 142] on img at bounding box center [390, 146] width 95 height 95
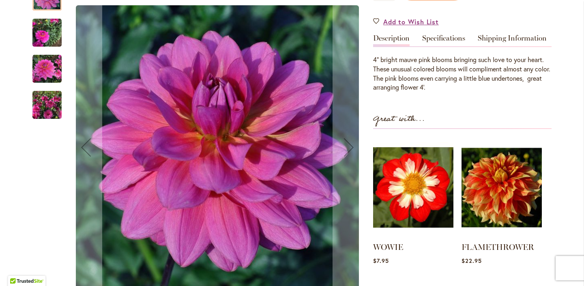
scroll to position [232, 0]
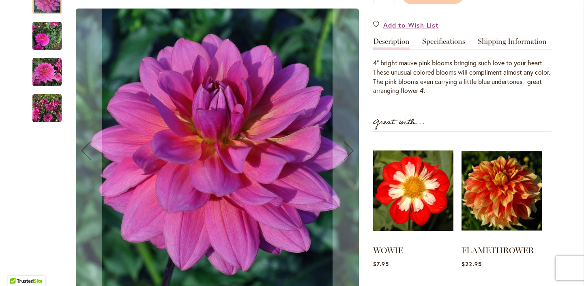
click at [47, 105] on img "LOVEBUG" at bounding box center [46, 108] width 29 height 39
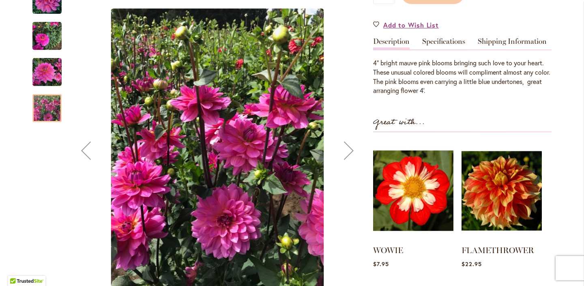
click at [49, 37] on img "LOVEBUG" at bounding box center [46, 36] width 29 height 39
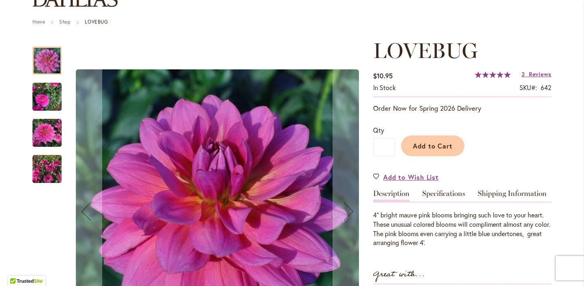
scroll to position [97, 0]
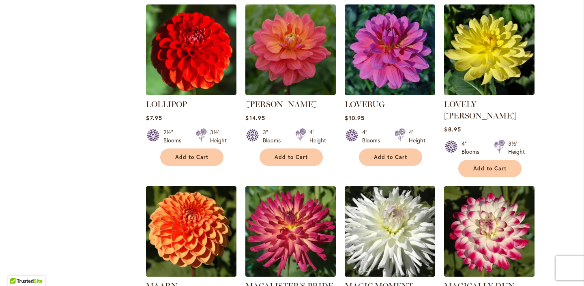
scroll to position [546, 0]
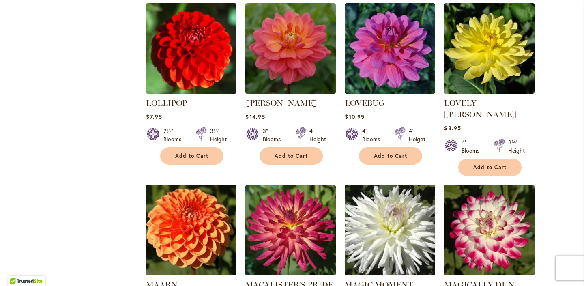
click at [200, 199] on img at bounding box center [191, 230] width 95 height 95
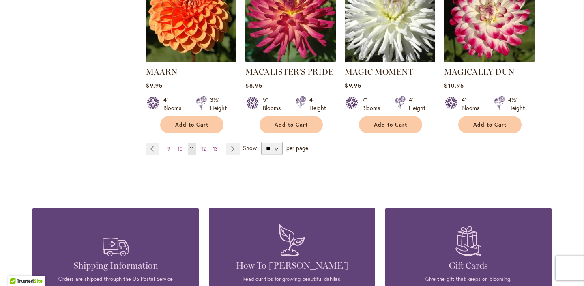
scroll to position [759, 0]
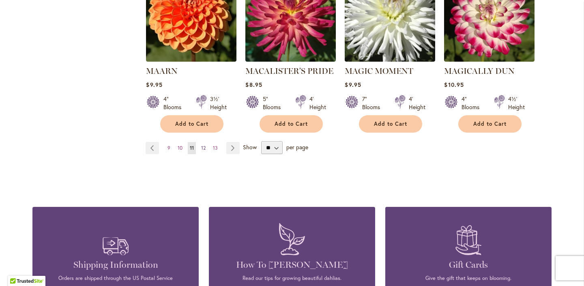
click at [203, 145] on span "12" at bounding box center [203, 148] width 4 height 6
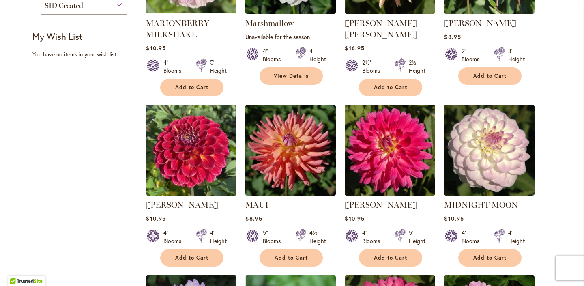
scroll to position [444, 0]
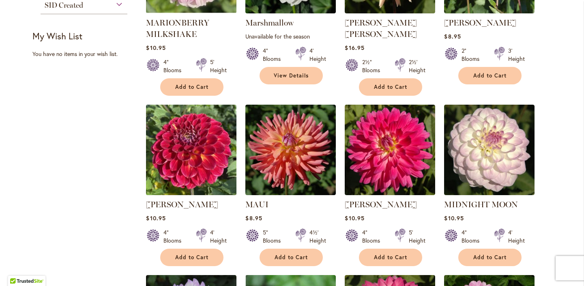
click at [196, 134] on img at bounding box center [191, 149] width 95 height 95
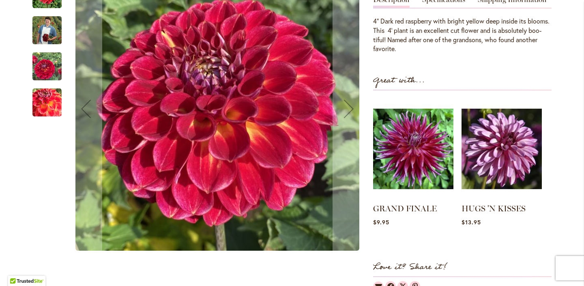
scroll to position [276, 0]
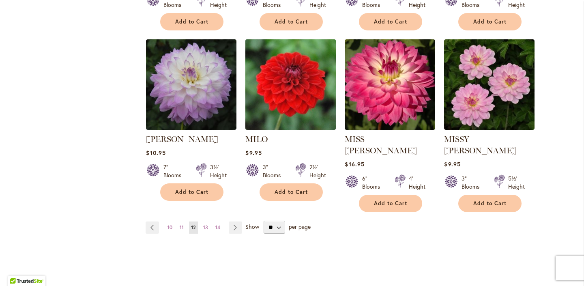
scroll to position [683, 0]
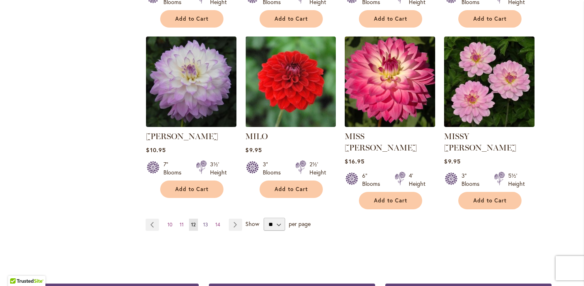
click at [207, 222] on span "13" at bounding box center [205, 225] width 5 height 6
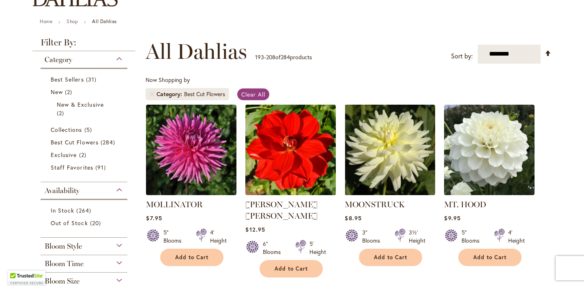
scroll to position [80, 0]
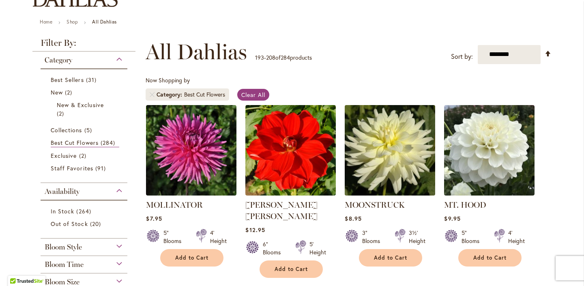
click at [385, 161] on img at bounding box center [390, 150] width 95 height 95
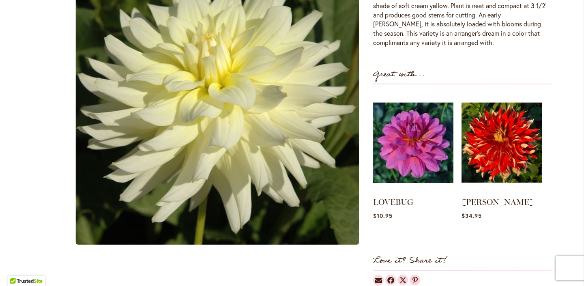
scroll to position [301, 0]
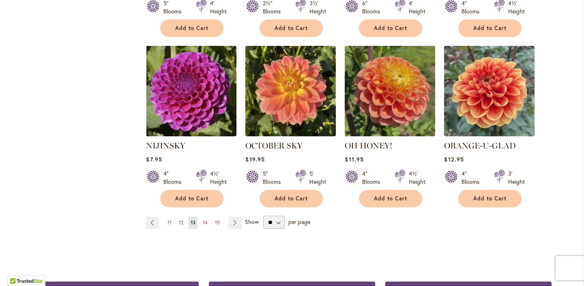
scroll to position [674, 0]
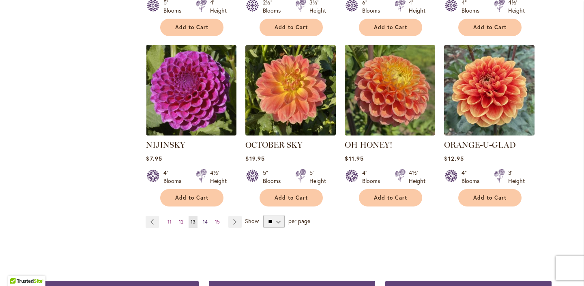
click at [205, 219] on span "14" at bounding box center [205, 222] width 5 height 6
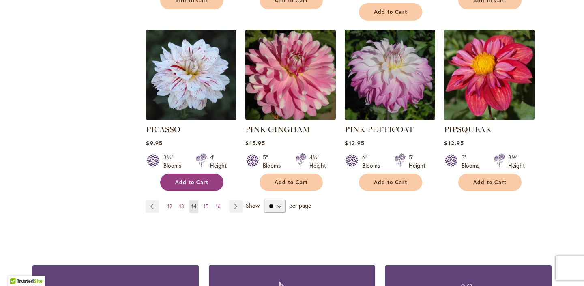
scroll to position [744, 0]
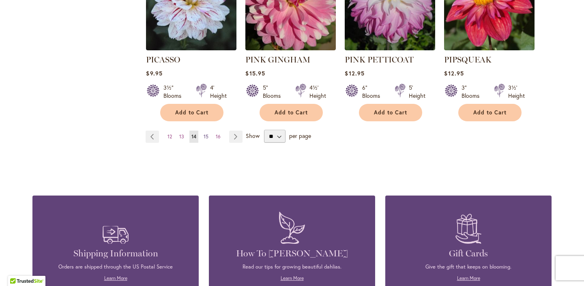
click at [207, 133] on span "15" at bounding box center [206, 136] width 5 height 6
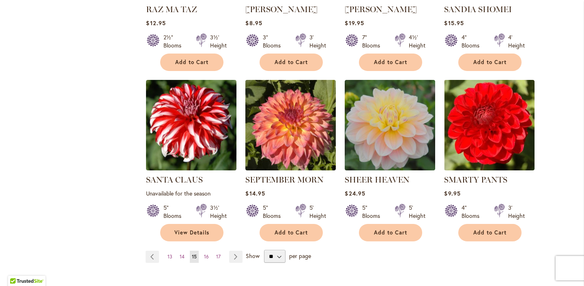
scroll to position [626, 0]
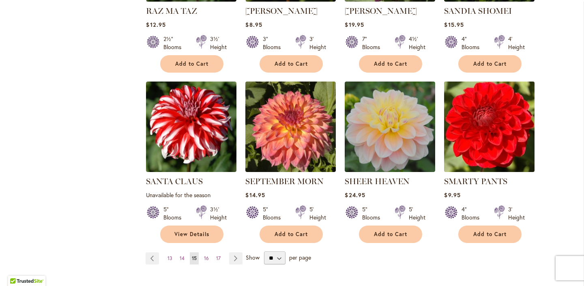
click at [500, 155] on img at bounding box center [489, 126] width 95 height 95
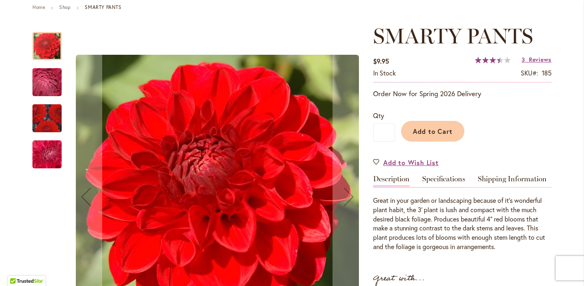
scroll to position [97, 0]
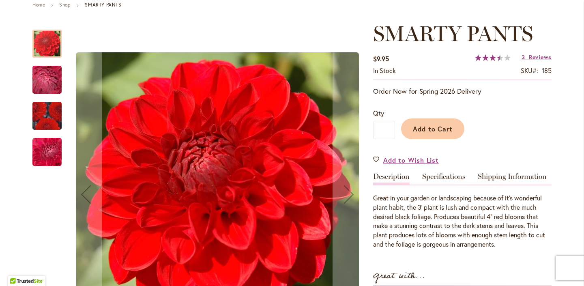
click at [48, 43] on div at bounding box center [46, 44] width 29 height 28
click at [48, 85] on img "SMARTY PANTS" at bounding box center [47, 80] width 58 height 44
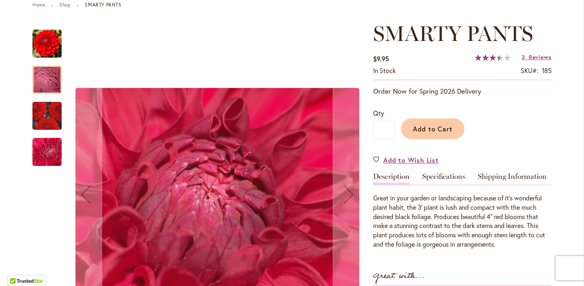
click at [48, 119] on img "SMARTY PANTS" at bounding box center [47, 115] width 58 height 51
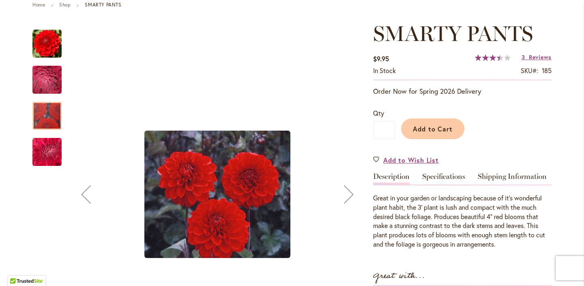
click at [48, 150] on img "SMARTY PANTS" at bounding box center [47, 152] width 58 height 44
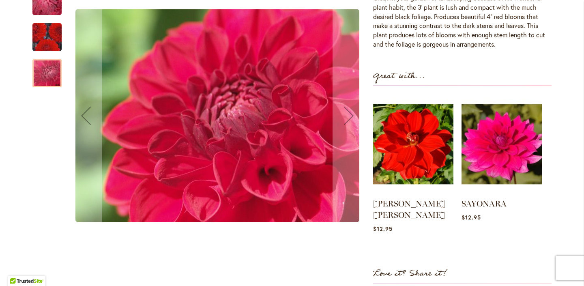
scroll to position [299, 0]
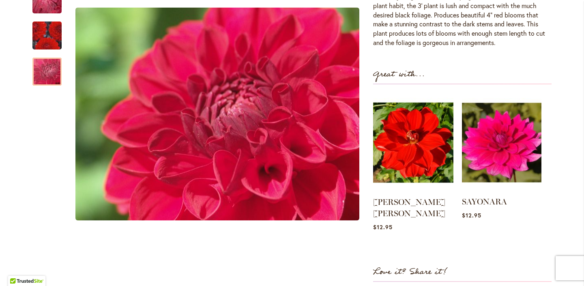
click at [510, 157] on img at bounding box center [502, 142] width 80 height 99
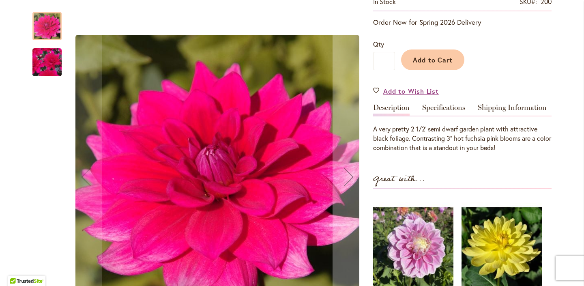
scroll to position [130, 0]
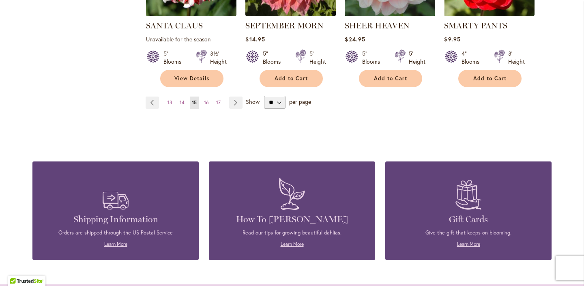
scroll to position [780, 0]
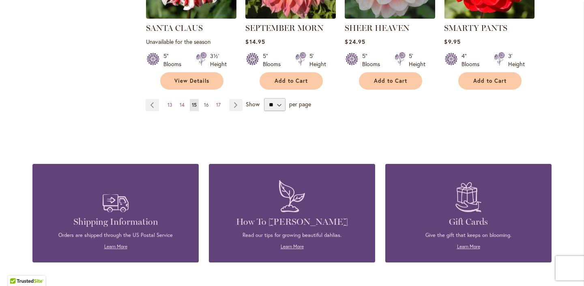
click at [205, 102] on span "16" at bounding box center [206, 105] width 5 height 6
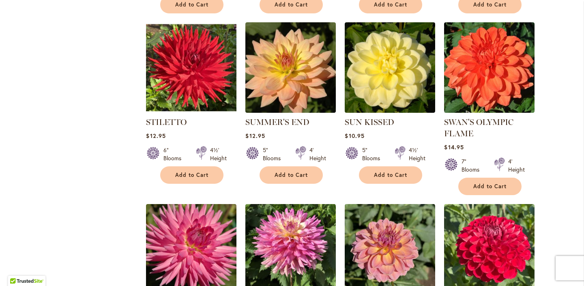
scroll to position [503, 0]
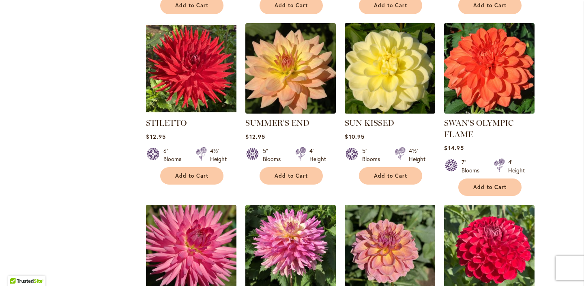
click at [374, 82] on img at bounding box center [390, 68] width 95 height 95
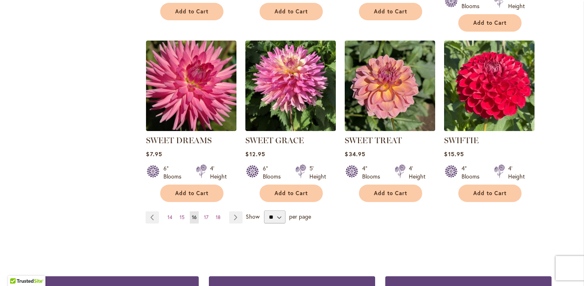
scroll to position [669, 0]
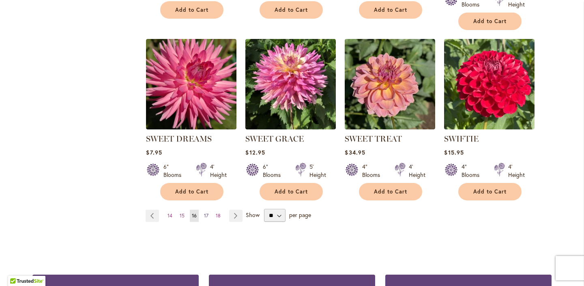
click at [208, 213] on span "17" at bounding box center [206, 216] width 4 height 6
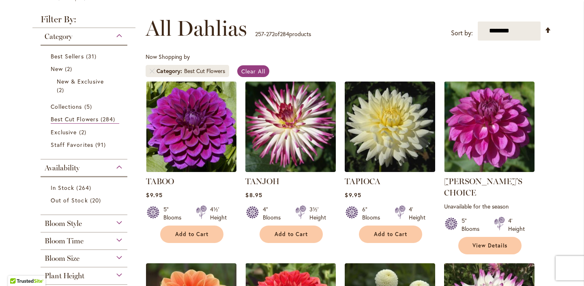
scroll to position [105, 0]
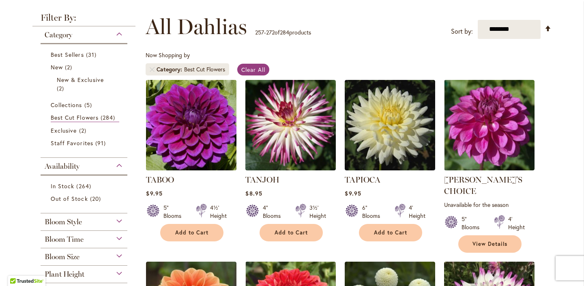
click at [167, 142] on img at bounding box center [191, 124] width 95 height 95
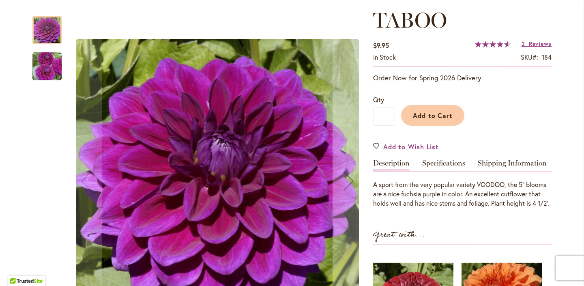
scroll to position [108, 0]
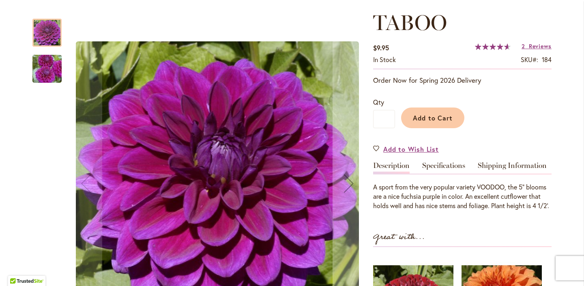
click at [47, 69] on img "TABOO" at bounding box center [47, 68] width 58 height 39
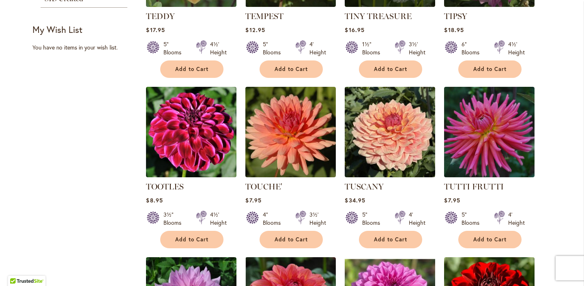
scroll to position [451, 0]
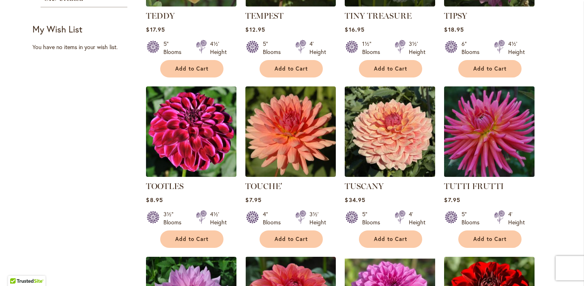
click at [492, 146] on img at bounding box center [489, 131] width 95 height 95
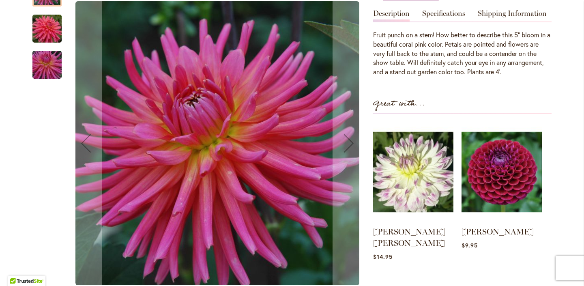
scroll to position [264, 0]
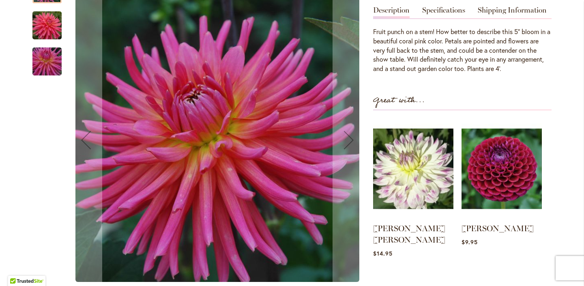
click at [52, 13] on img "TUTTI FRUTTI" at bounding box center [47, 25] width 58 height 39
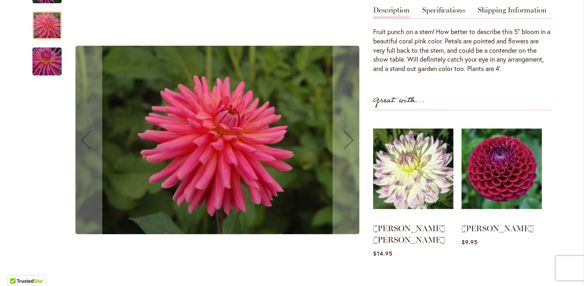
click at [46, 49] on img "TUTTI FRUTTI" at bounding box center [47, 61] width 58 height 39
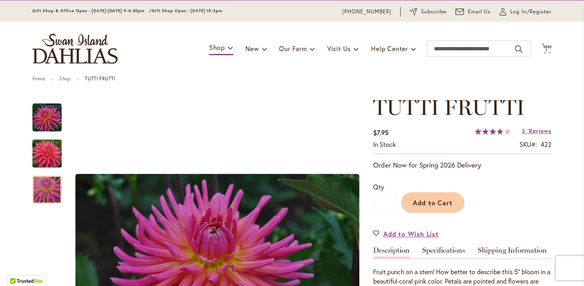
scroll to position [0, 0]
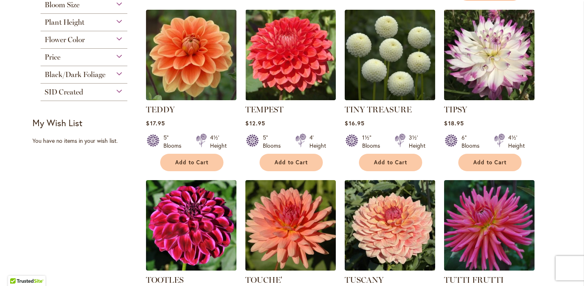
scroll to position [331, 0]
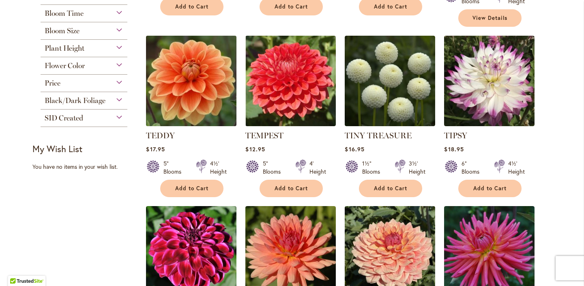
click at [198, 77] on img at bounding box center [191, 80] width 95 height 95
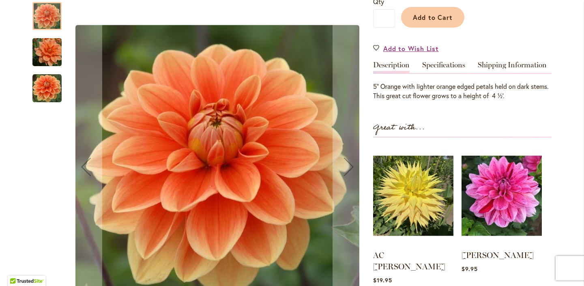
scroll to position [210, 0]
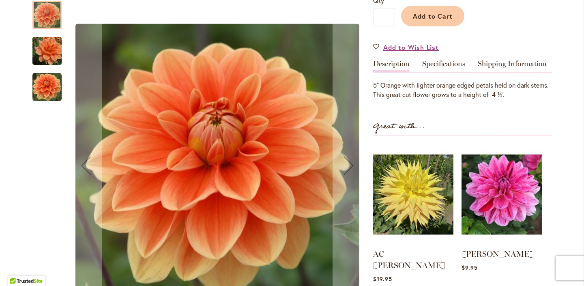
click at [53, 42] on img "Teddy" at bounding box center [47, 51] width 58 height 39
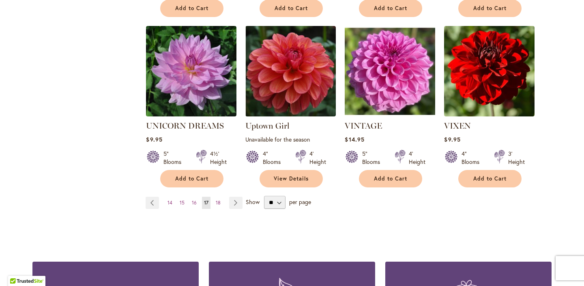
scroll to position [670, 0]
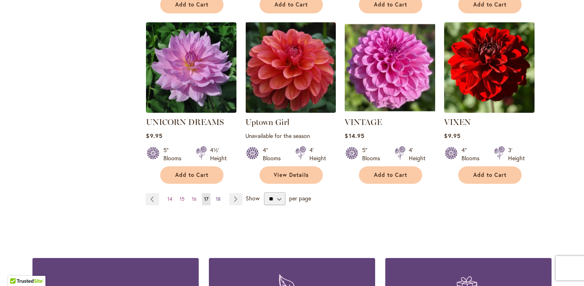
click at [219, 196] on span "18" at bounding box center [218, 199] width 5 height 6
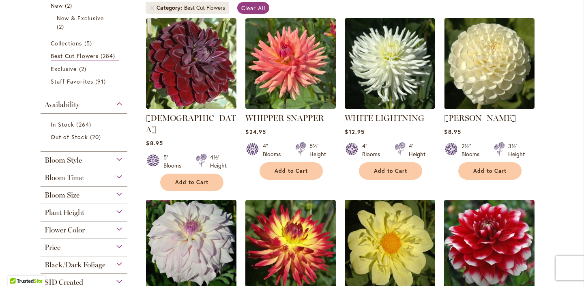
scroll to position [167, 0]
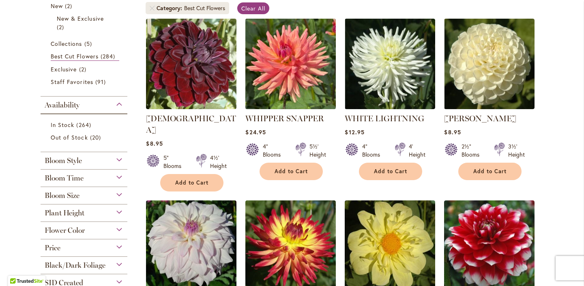
click at [293, 78] on img at bounding box center [290, 63] width 95 height 95
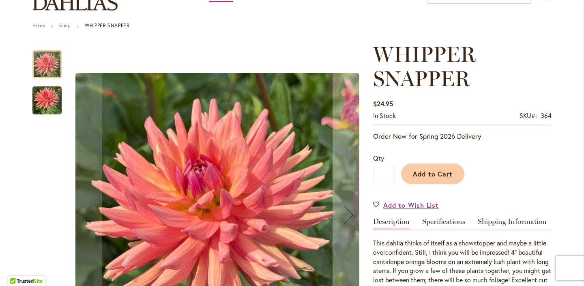
scroll to position [80, 0]
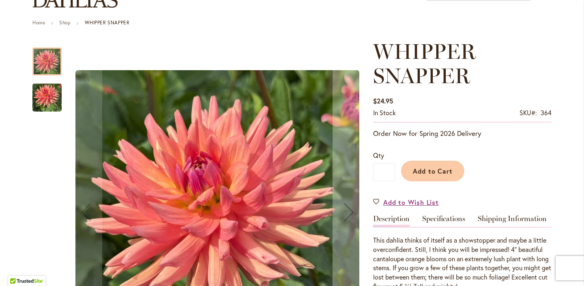
click at [48, 58] on div at bounding box center [46, 61] width 29 height 28
click at [44, 94] on img "WHIPPER SNAPPER" at bounding box center [46, 97] width 29 height 39
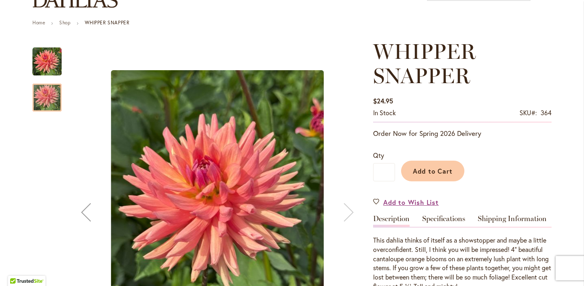
click at [50, 58] on img "WHIPPER SNAPPER" at bounding box center [46, 61] width 29 height 29
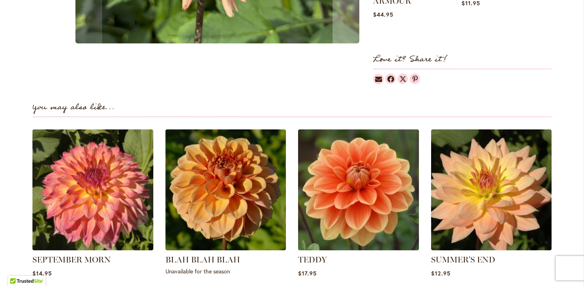
scroll to position [609, 0]
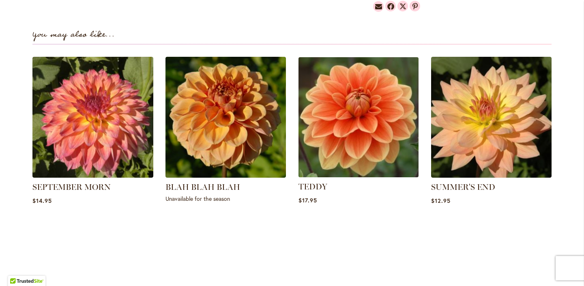
click at [341, 116] on img at bounding box center [359, 117] width 126 height 126
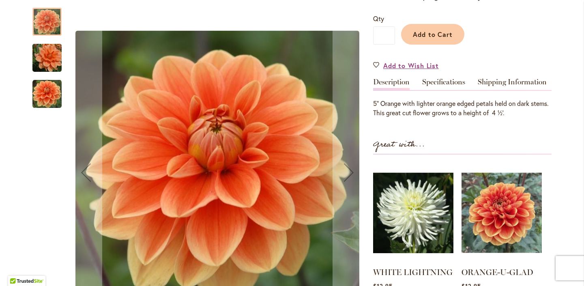
scroll to position [191, 0]
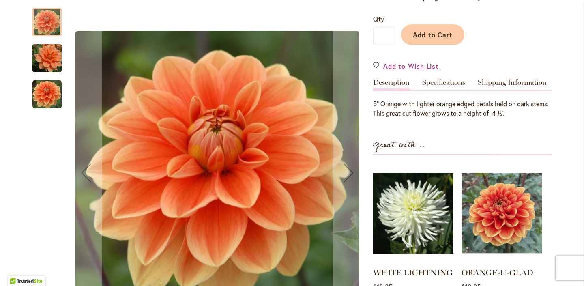
click at [42, 70] on img "Teddy" at bounding box center [47, 58] width 58 height 39
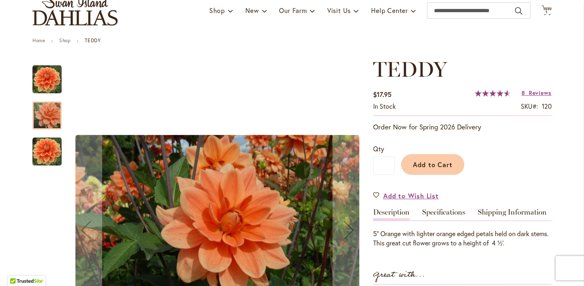
scroll to position [61, 0]
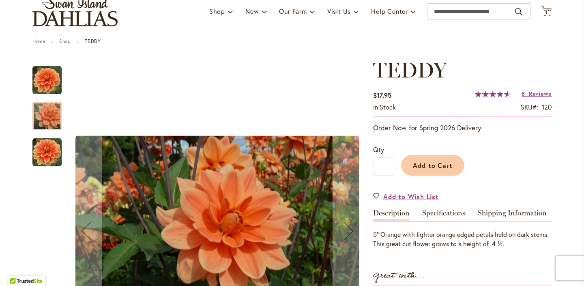
click at [50, 153] on img "Teddy" at bounding box center [46, 152] width 29 height 29
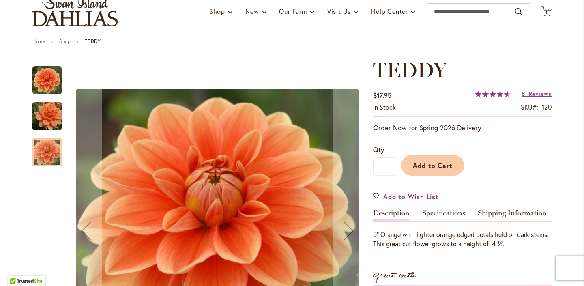
click at [47, 116] on img "Teddy" at bounding box center [47, 116] width 58 height 39
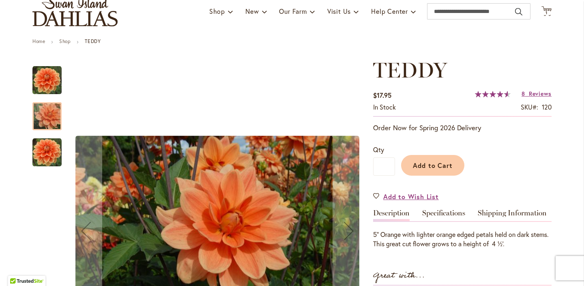
click at [52, 75] on img "Teddy" at bounding box center [46, 80] width 29 height 29
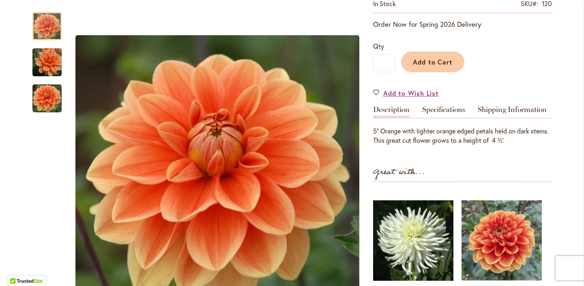
scroll to position [0, 0]
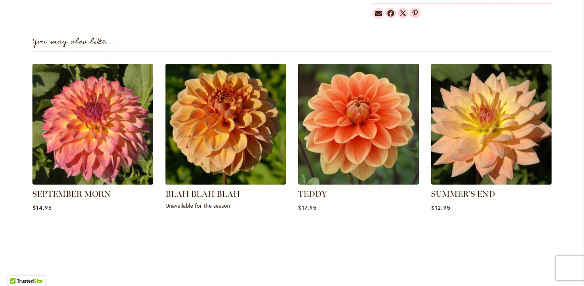
scroll to position [602, 0]
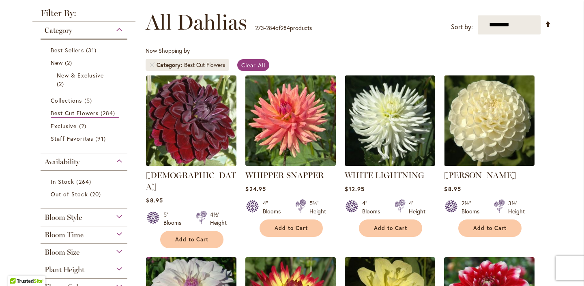
scroll to position [125, 0]
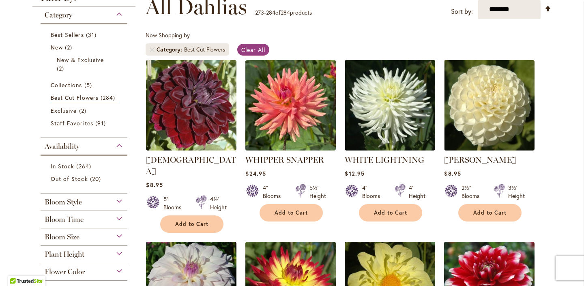
click at [120, 268] on div "Flower Color" at bounding box center [84, 269] width 87 height 13
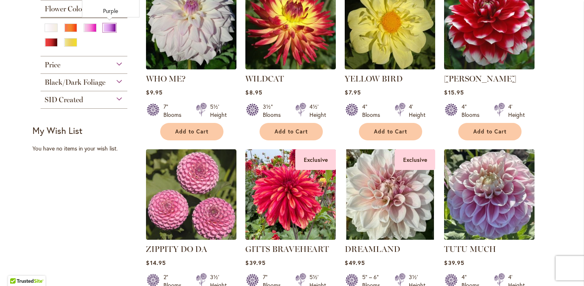
click at [112, 26] on div "Purple" at bounding box center [109, 28] width 13 height 9
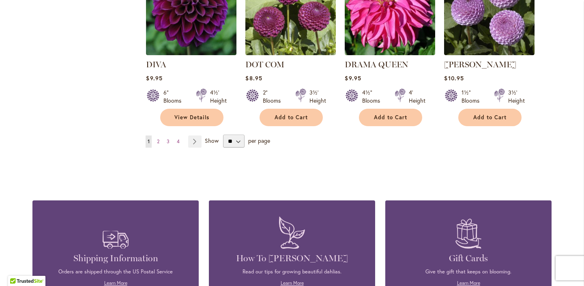
scroll to position [737, 0]
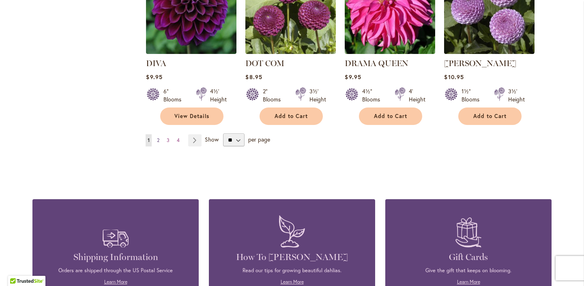
click at [159, 137] on span "2" at bounding box center [158, 140] width 2 height 6
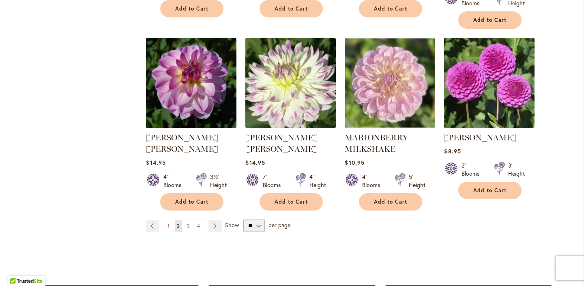
scroll to position [697, 0]
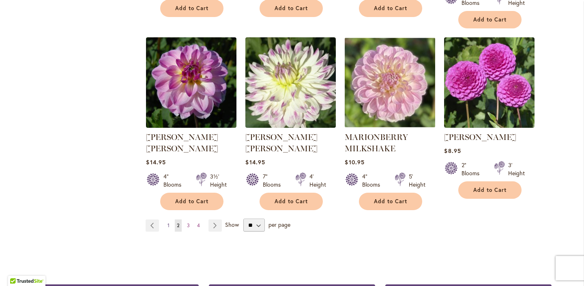
click at [168, 222] on span "1" at bounding box center [169, 225] width 2 height 6
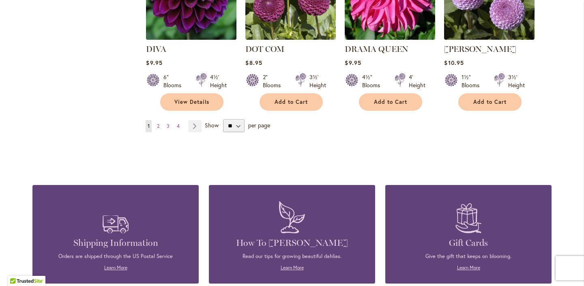
scroll to position [752, 0]
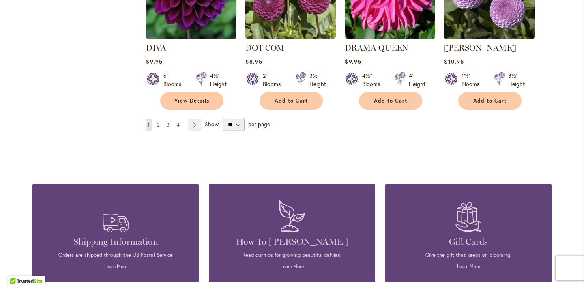
click at [168, 123] on span "3" at bounding box center [168, 125] width 3 height 6
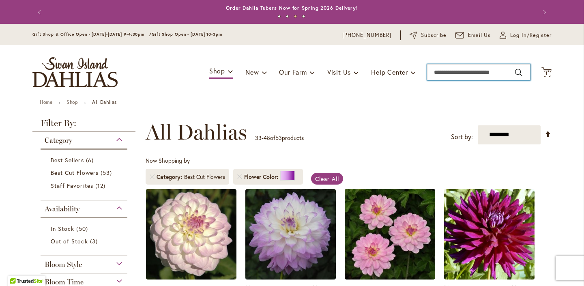
click at [452, 75] on input "Search" at bounding box center [478, 72] width 103 height 16
type input "*****"
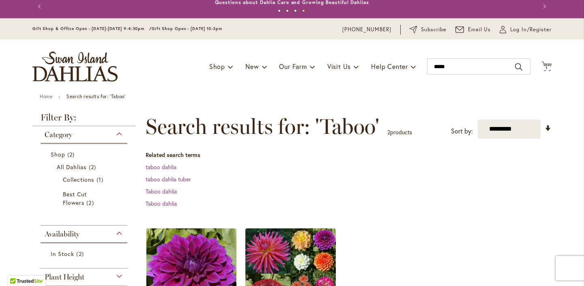
scroll to position [8, 0]
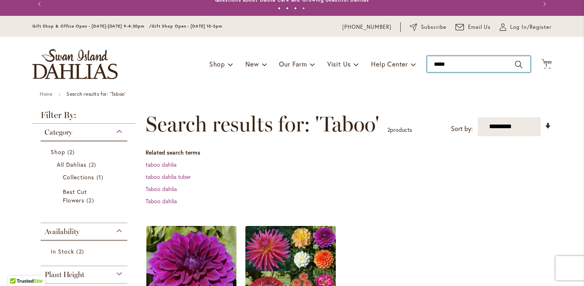
drag, startPoint x: 456, startPoint y: 65, endPoint x: 423, endPoint y: 59, distance: 33.3
click at [423, 59] on div "Toggle Nav Shop Dahlia Tubers Collections Fresh Cut Dahlias Gardening Supplies …" at bounding box center [292, 64] width 536 height 54
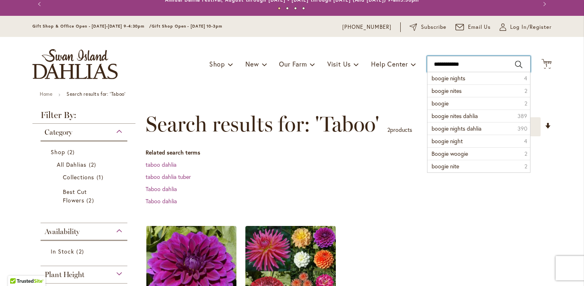
type input "**********"
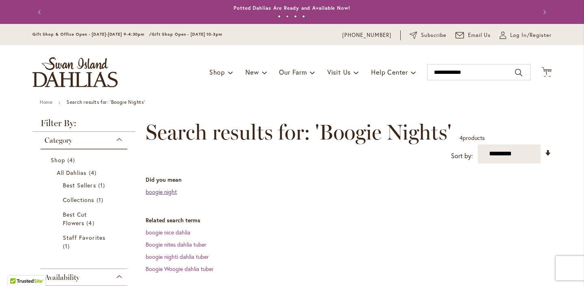
click at [161, 192] on link "boogie night" at bounding box center [161, 192] width 31 height 8
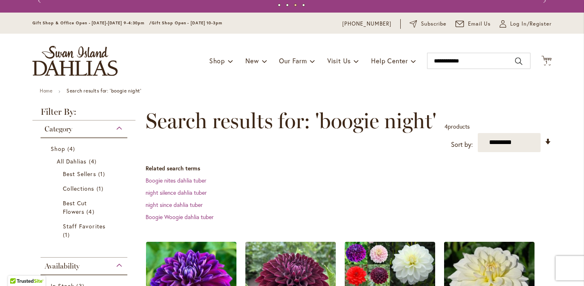
scroll to position [10, 0]
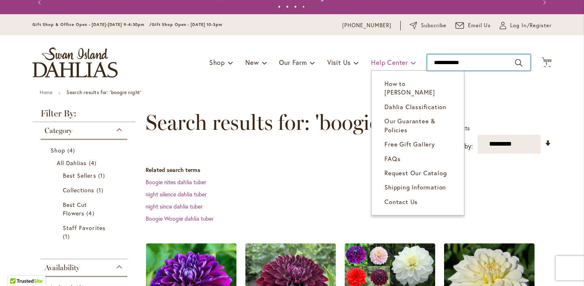
drag, startPoint x: 471, startPoint y: 62, endPoint x: 415, endPoint y: 61, distance: 56.0
click at [415, 61] on div "Toggle Nav Shop Dahlia Tubers Collections Fresh Cut Dahlias Gardening Supplies …" at bounding box center [292, 62] width 536 height 54
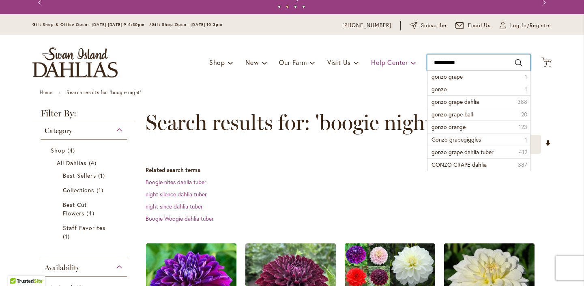
type input "**********"
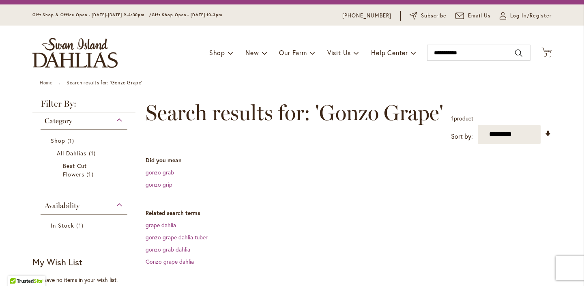
scroll to position [19, 0]
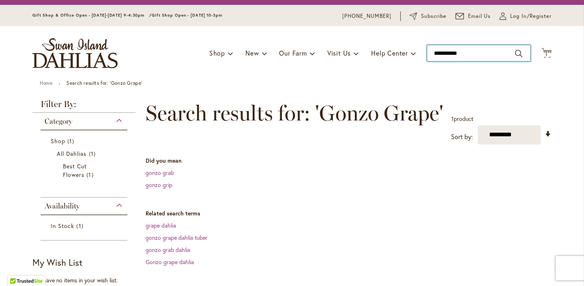
drag, startPoint x: 475, startPoint y: 53, endPoint x: 424, endPoint y: 45, distance: 50.9
click at [424, 45] on div "Toggle Nav Shop Dahlia Tubers Collections Fresh Cut Dahlias Gardening Supplies …" at bounding box center [292, 53] width 536 height 54
type input "*****"
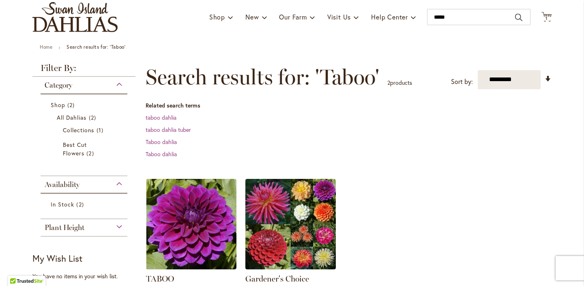
scroll to position [55, 0]
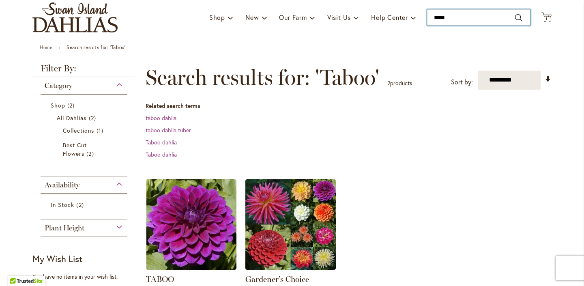
drag, startPoint x: 461, startPoint y: 16, endPoint x: 426, endPoint y: 12, distance: 35.5
click at [426, 12] on div "Toggle Nav Shop Dahlia Tubers Collections Fresh Cut Dahlias Gardening Supplies …" at bounding box center [292, 17] width 536 height 54
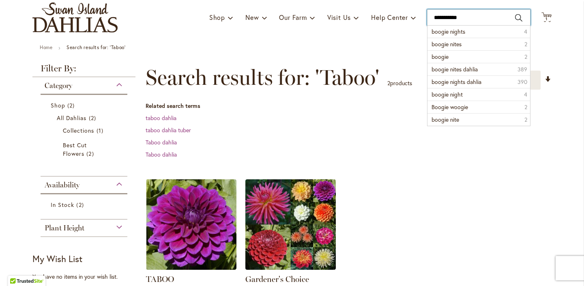
type input "**********"
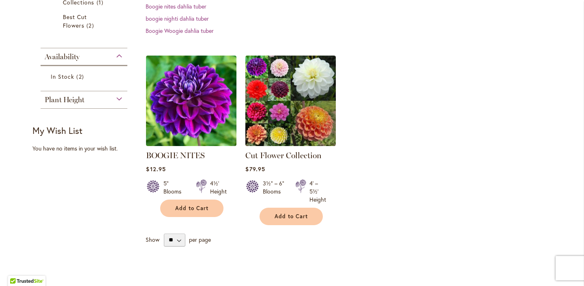
scroll to position [196, 0]
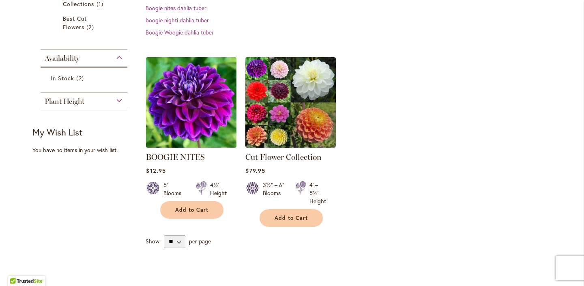
click at [209, 110] on img at bounding box center [191, 102] width 95 height 95
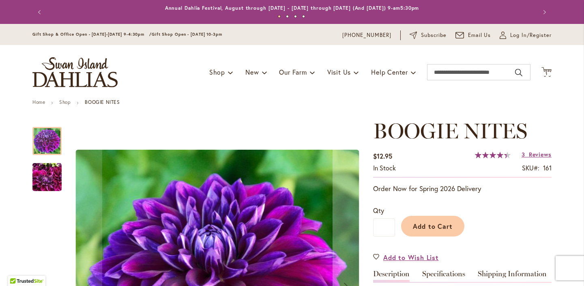
scroll to position [1, 0]
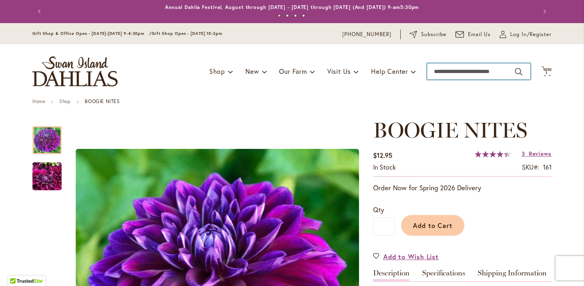
click at [445, 74] on input "Search" at bounding box center [478, 71] width 103 height 16
type input "*****"
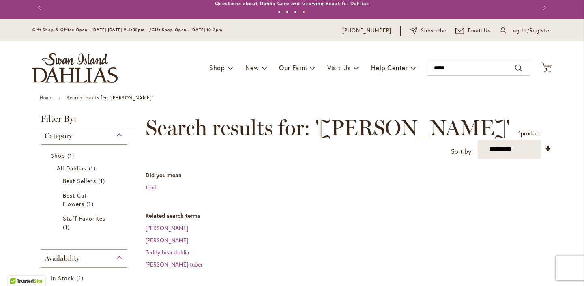
scroll to position [9, 0]
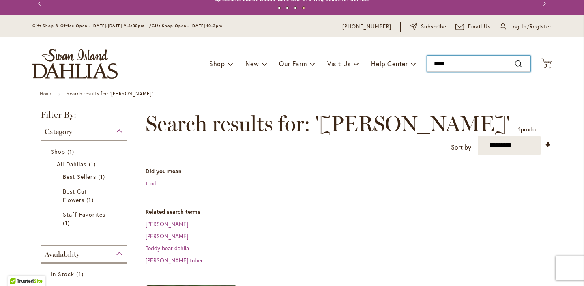
drag, startPoint x: 453, startPoint y: 62, endPoint x: 423, endPoint y: 60, distance: 30.5
click at [423, 60] on div "Toggle Nav Shop Dahlia Tubers Collections Fresh Cut Dahlias Gardening Supplies …" at bounding box center [292, 64] width 536 height 54
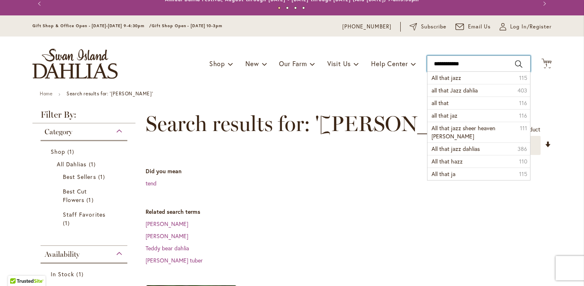
type input "**********"
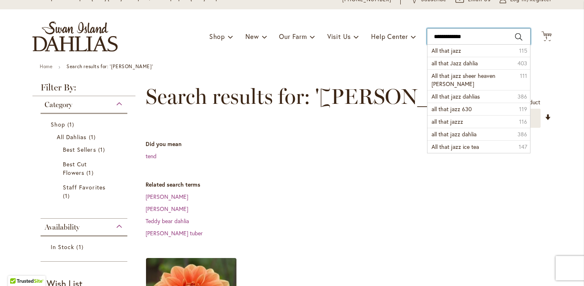
scroll to position [80, 0]
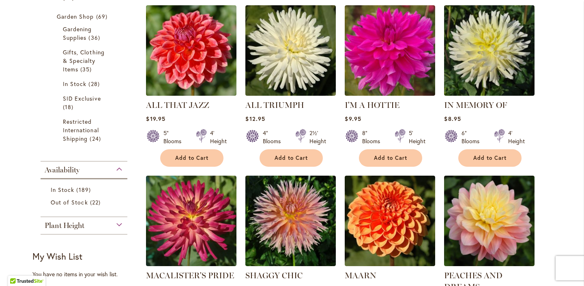
scroll to position [300, 0]
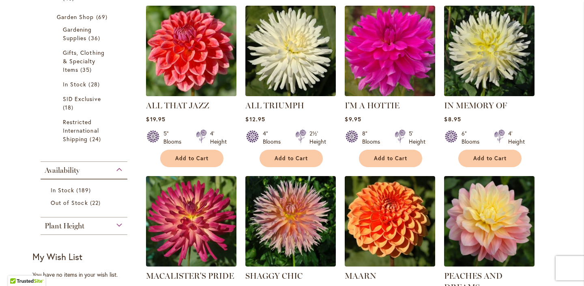
click at [204, 40] on img at bounding box center [191, 50] width 95 height 95
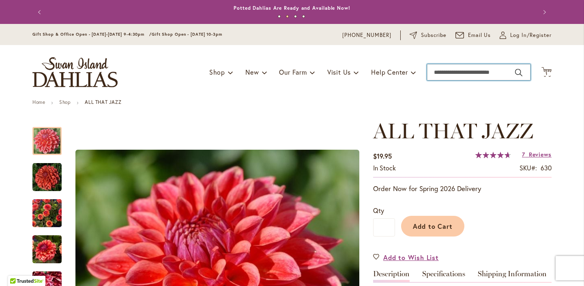
drag, startPoint x: 505, startPoint y: 72, endPoint x: 433, endPoint y: 65, distance: 71.7
click at [433, 65] on input "Search" at bounding box center [478, 72] width 103 height 16
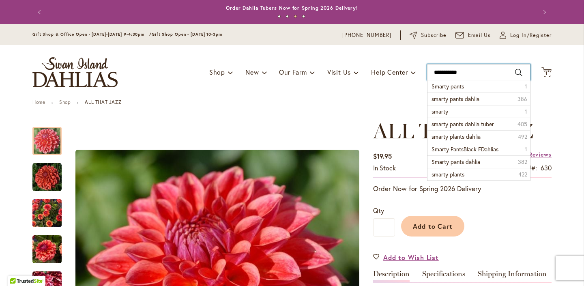
type input "**********"
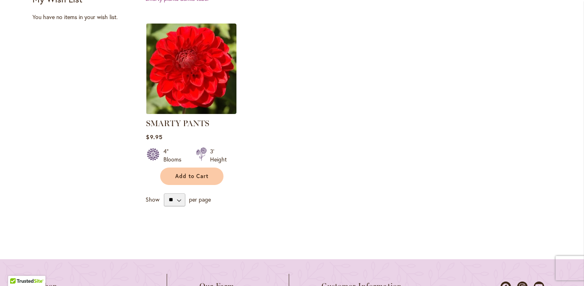
scroll to position [284, 0]
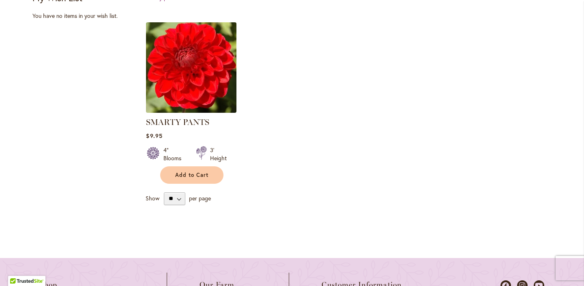
click at [221, 73] on img at bounding box center [191, 67] width 95 height 95
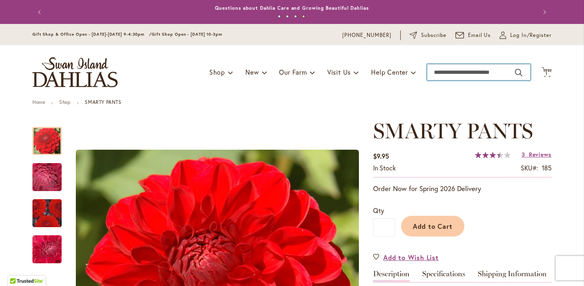
click at [501, 74] on input "Search" at bounding box center [478, 72] width 103 height 16
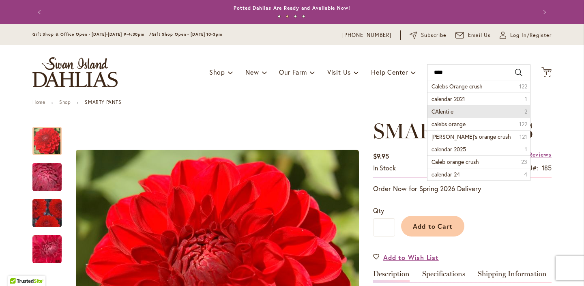
click at [468, 112] on li "CAlenti e 2" at bounding box center [479, 111] width 103 height 13
type input "*********"
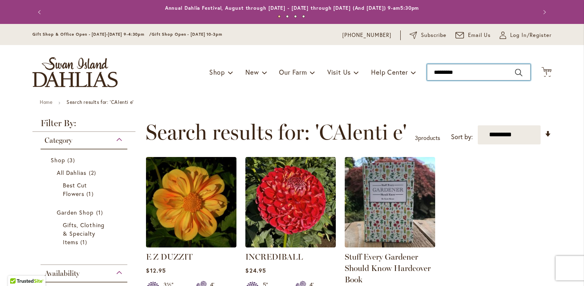
drag, startPoint x: 465, startPoint y: 72, endPoint x: 429, endPoint y: 69, distance: 35.9
click at [429, 69] on input "*********" at bounding box center [478, 72] width 103 height 16
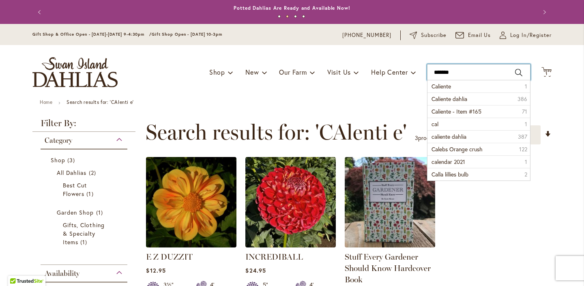
type input "********"
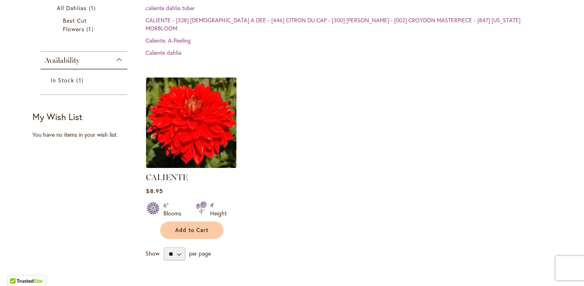
scroll to position [180, 0]
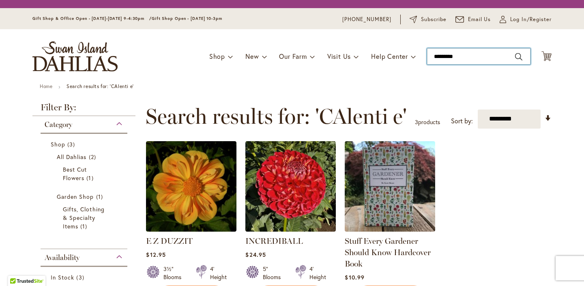
drag, startPoint x: 461, startPoint y: 57, endPoint x: 422, endPoint y: 59, distance: 39.4
click at [422, 59] on div "Toggle Nav Shop Dahlia Tubers Collections Fresh Cut Dahlias Gardening Supplies …" at bounding box center [292, 56] width 536 height 54
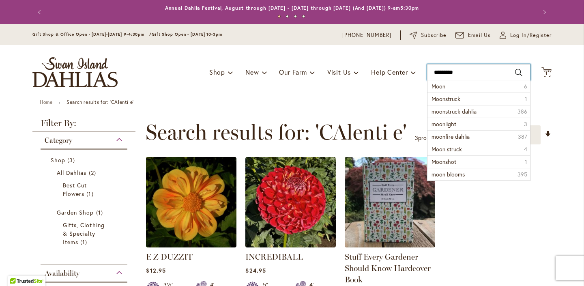
type input "**********"
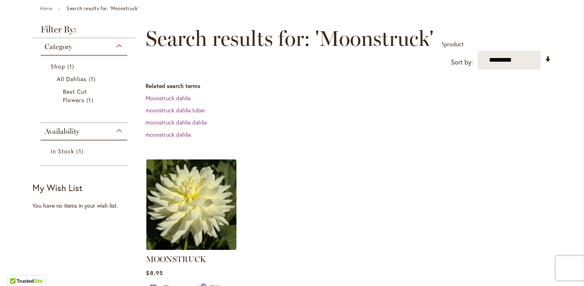
scroll to position [92, 0]
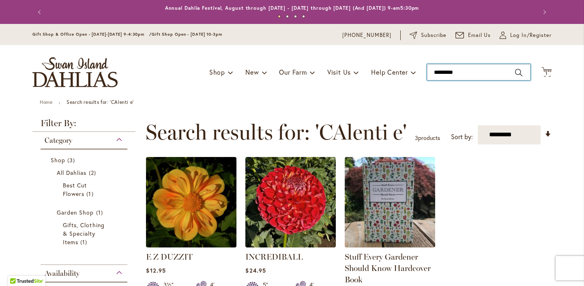
drag, startPoint x: 469, startPoint y: 56, endPoint x: 430, endPoint y: 50, distance: 39.4
click at [430, 50] on div "Toggle Nav Shop Dahlia Tubers Collections Fresh Cut Dahlias Gardening Supplies …" at bounding box center [292, 72] width 536 height 54
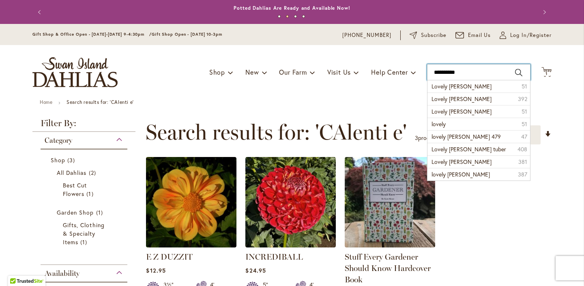
type input "**********"
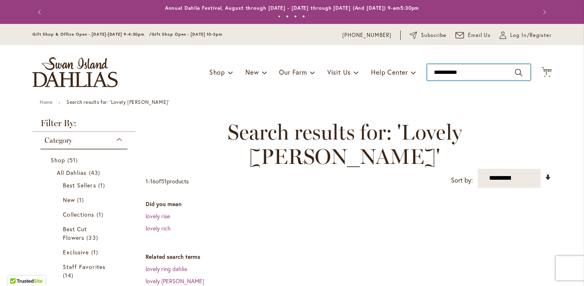
drag, startPoint x: 473, startPoint y: 70, endPoint x: 418, endPoint y: 58, distance: 56.1
click at [418, 58] on div "Toggle Nav Shop Dahlia Tubers Collections Fresh Cut Dahlias Gardening Supplies …" at bounding box center [292, 72] width 536 height 54
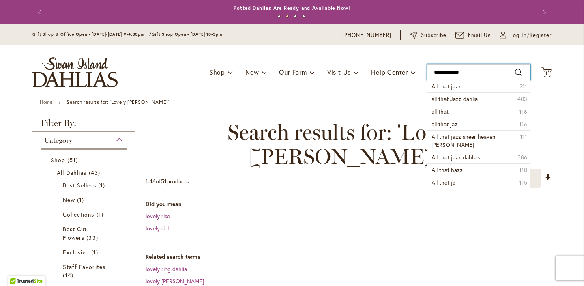
type input "**********"
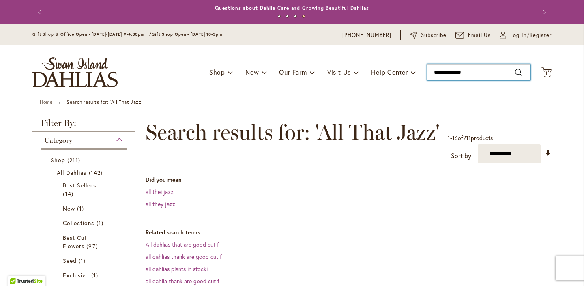
drag, startPoint x: 473, startPoint y: 73, endPoint x: 417, endPoint y: 73, distance: 56.0
click div "Toggle Nav Shop Dahlia Tubers Collections Fresh Cut Dahlias Gardening Supplies …"
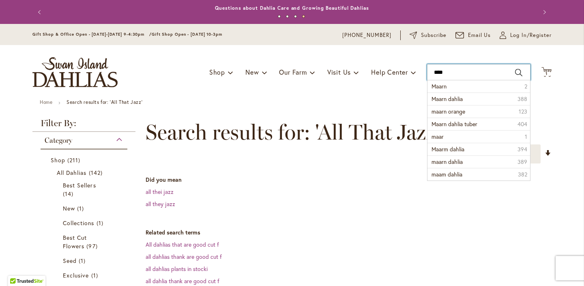
type input "*****"
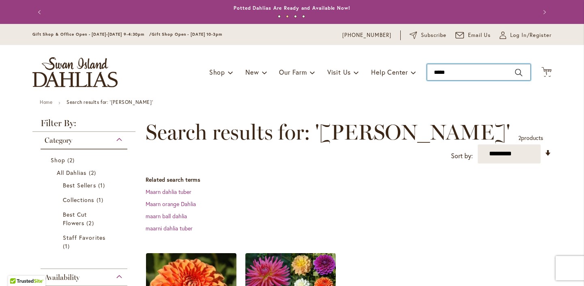
drag, startPoint x: 456, startPoint y: 72, endPoint x: 421, endPoint y: 69, distance: 35.1
click at [421, 69] on div "Toggle Nav Shop Dahlia Tubers Collections Fresh Cut Dahlias Gardening Supplies …" at bounding box center [292, 72] width 536 height 54
type input "*****"
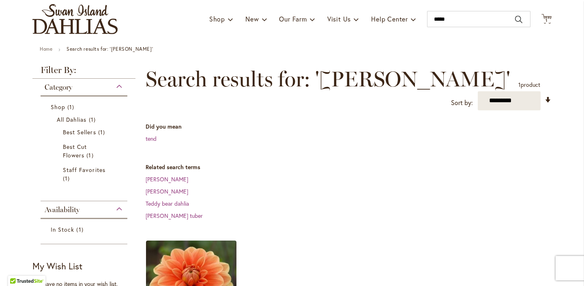
scroll to position [55, 0]
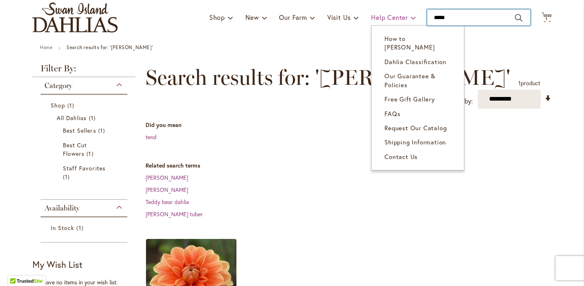
drag, startPoint x: 464, startPoint y: 14, endPoint x: 402, endPoint y: 11, distance: 61.3
click at [402, 11] on div "Toggle Nav Shop Dahlia Tubers Collections Fresh Cut Dahlias Gardening Supplies …" at bounding box center [292, 17] width 536 height 54
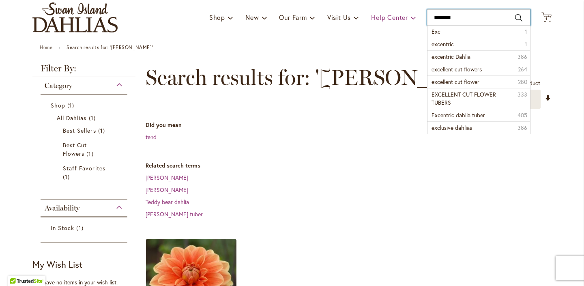
type input "*********"
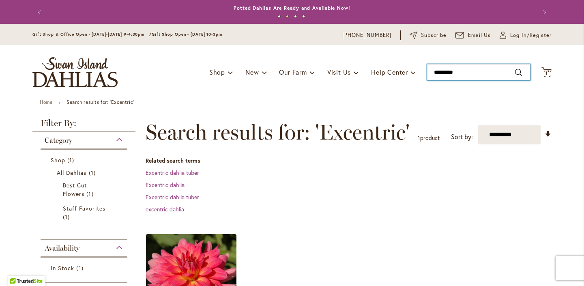
drag, startPoint x: 465, startPoint y: 73, endPoint x: 421, endPoint y: 68, distance: 43.6
click at [421, 68] on div "Toggle Nav Shop Dahlia Tubers Collections Fresh Cut Dahlias Gardening Supplies …" at bounding box center [292, 72] width 536 height 54
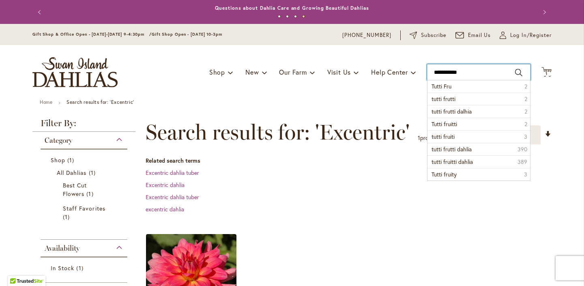
type input "**********"
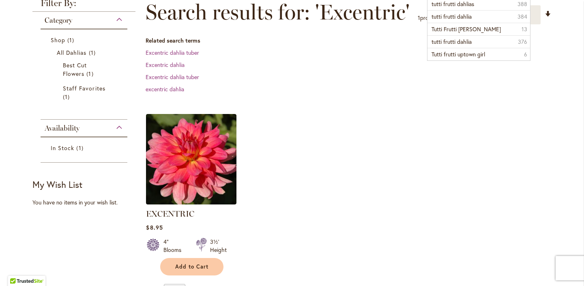
scroll to position [163, 0]
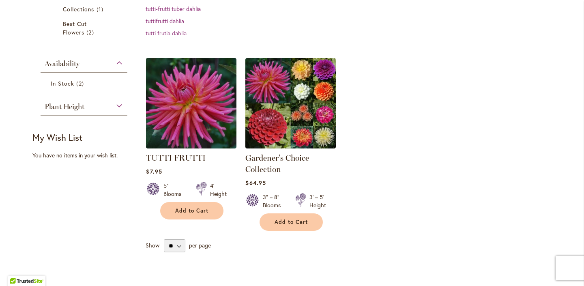
scroll to position [174, 0]
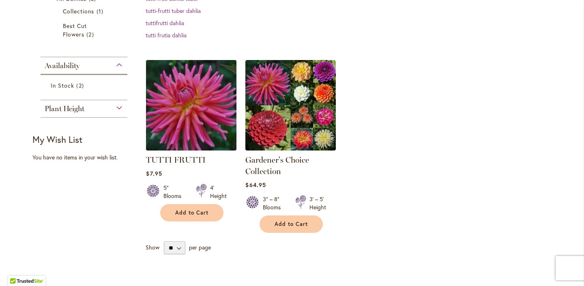
click at [210, 102] on img at bounding box center [191, 105] width 95 height 95
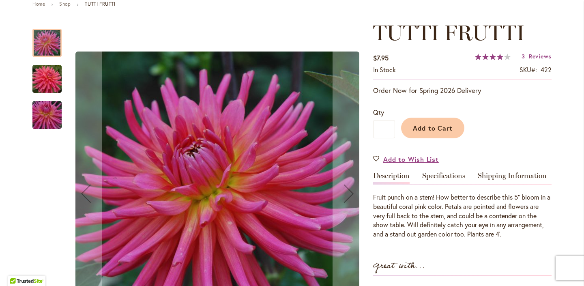
scroll to position [100, 0]
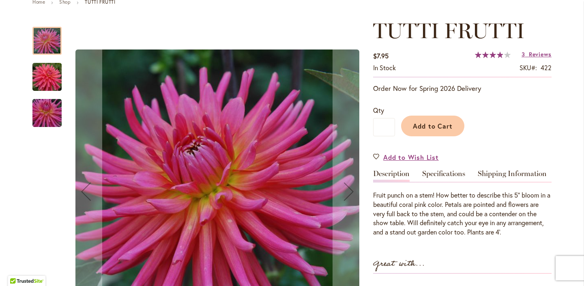
click at [50, 42] on div at bounding box center [46, 41] width 29 height 28
click at [47, 74] on img "TUTTI FRUTTI" at bounding box center [47, 77] width 58 height 39
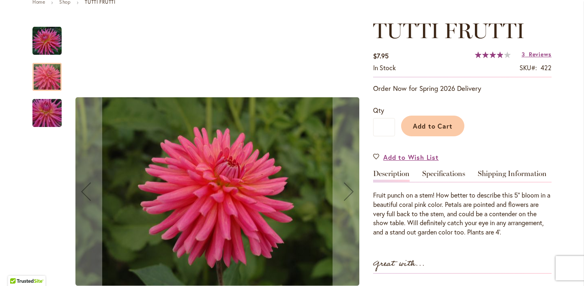
click at [50, 112] on img "TUTTI FRUTTI" at bounding box center [47, 113] width 58 height 39
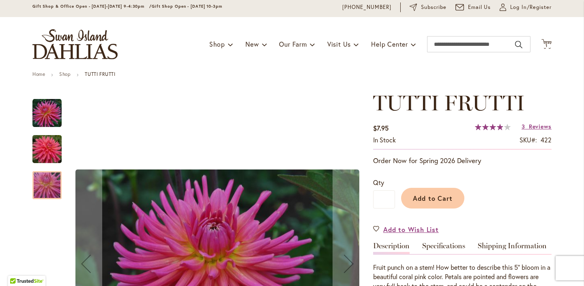
scroll to position [0, 0]
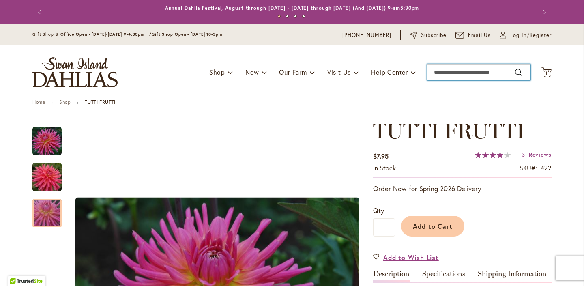
click at [457, 67] on input "Search" at bounding box center [478, 72] width 103 height 16
type input "*******"
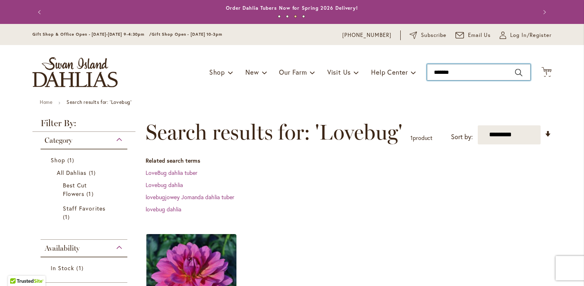
click at [460, 69] on input "*******" at bounding box center [478, 72] width 103 height 16
type input "*"
type input "**********"
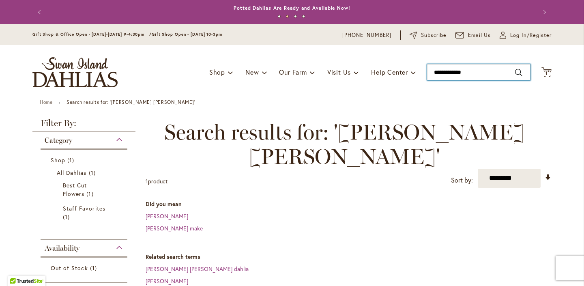
drag, startPoint x: 474, startPoint y: 70, endPoint x: 417, endPoint y: 73, distance: 57.3
click at [417, 73] on div "Toggle Nav Shop Dahlia Tubers Collections Fresh Cut Dahlias Gardening Supplies …" at bounding box center [292, 72] width 536 height 54
type input "*****"
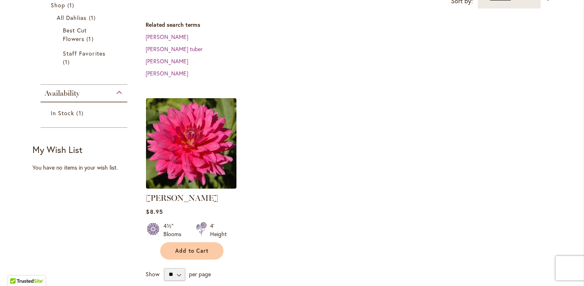
scroll to position [170, 0]
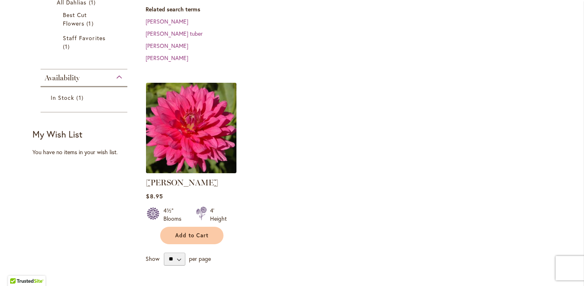
click at [211, 111] on img at bounding box center [191, 127] width 95 height 95
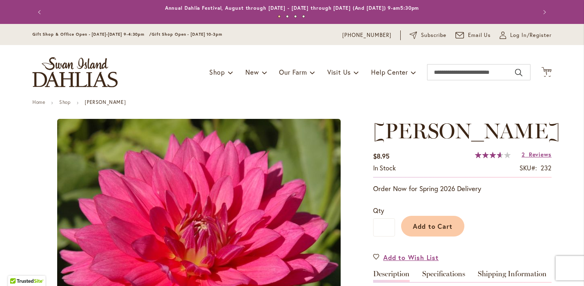
scroll to position [121, 0]
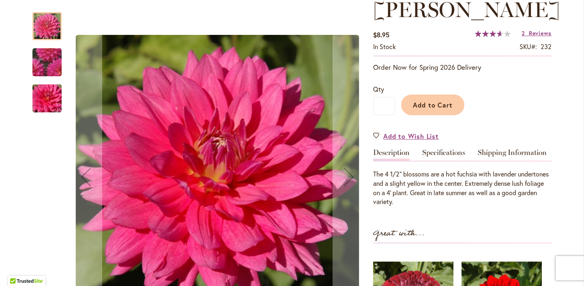
click at [45, 26] on div at bounding box center [46, 26] width 29 height 28
click at [52, 58] on img "JENNA" at bounding box center [47, 62] width 56 height 56
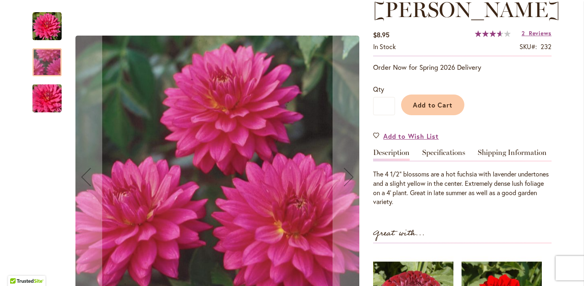
click at [54, 99] on img "JENNA" at bounding box center [47, 98] width 58 height 39
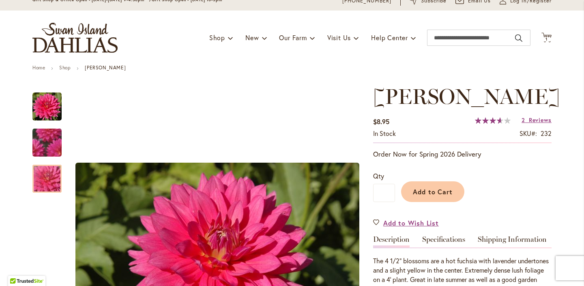
scroll to position [0, 0]
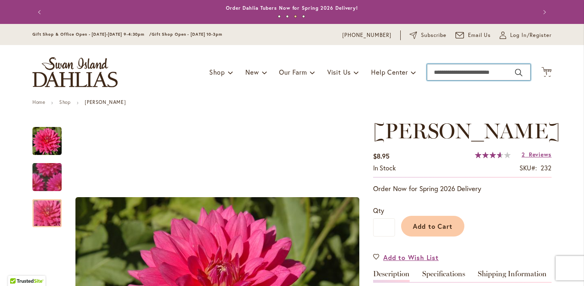
drag, startPoint x: 510, startPoint y: 72, endPoint x: 429, endPoint y: 68, distance: 80.4
click at [429, 68] on input "Search" at bounding box center [478, 72] width 103 height 16
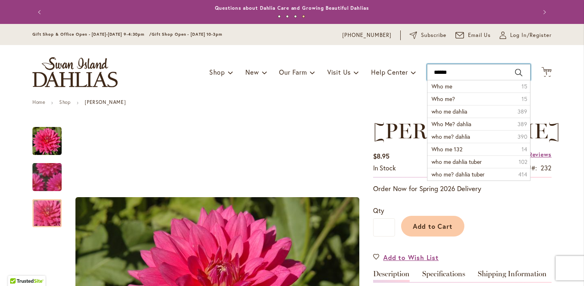
type input "*******"
